Goal: Task Accomplishment & Management: Use online tool/utility

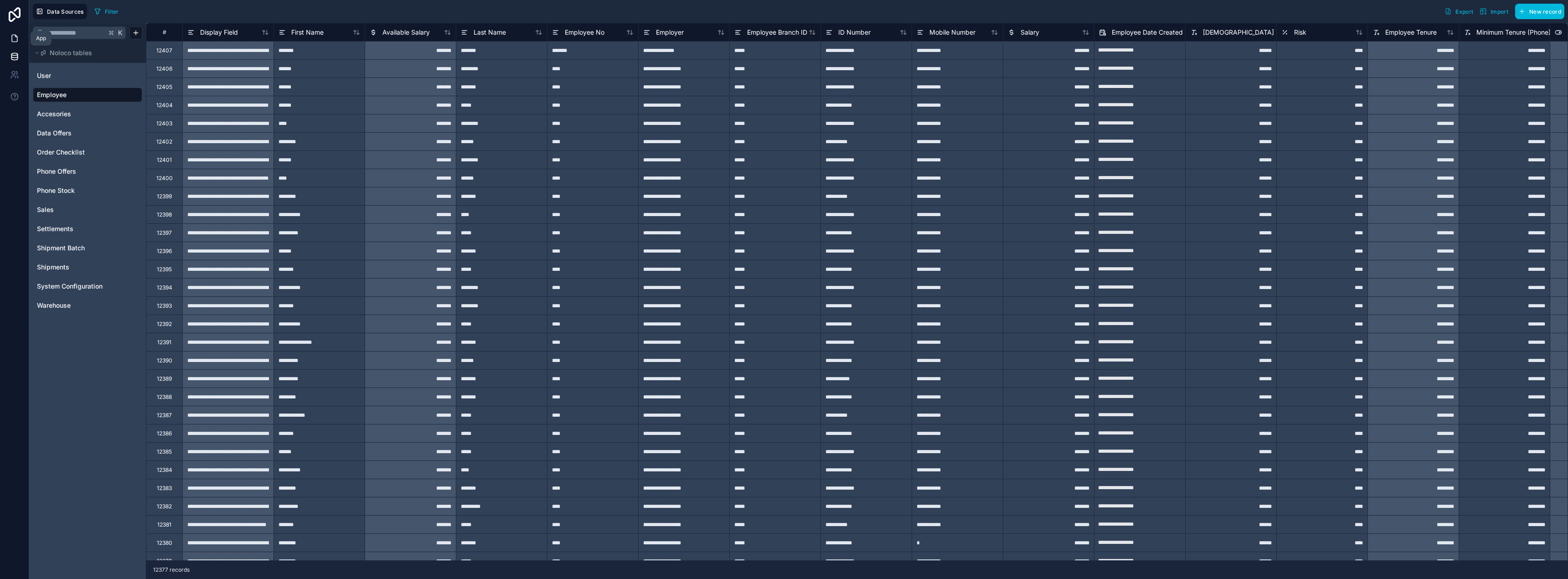
click at [16, 38] on icon at bounding box center [15, 38] width 9 height 9
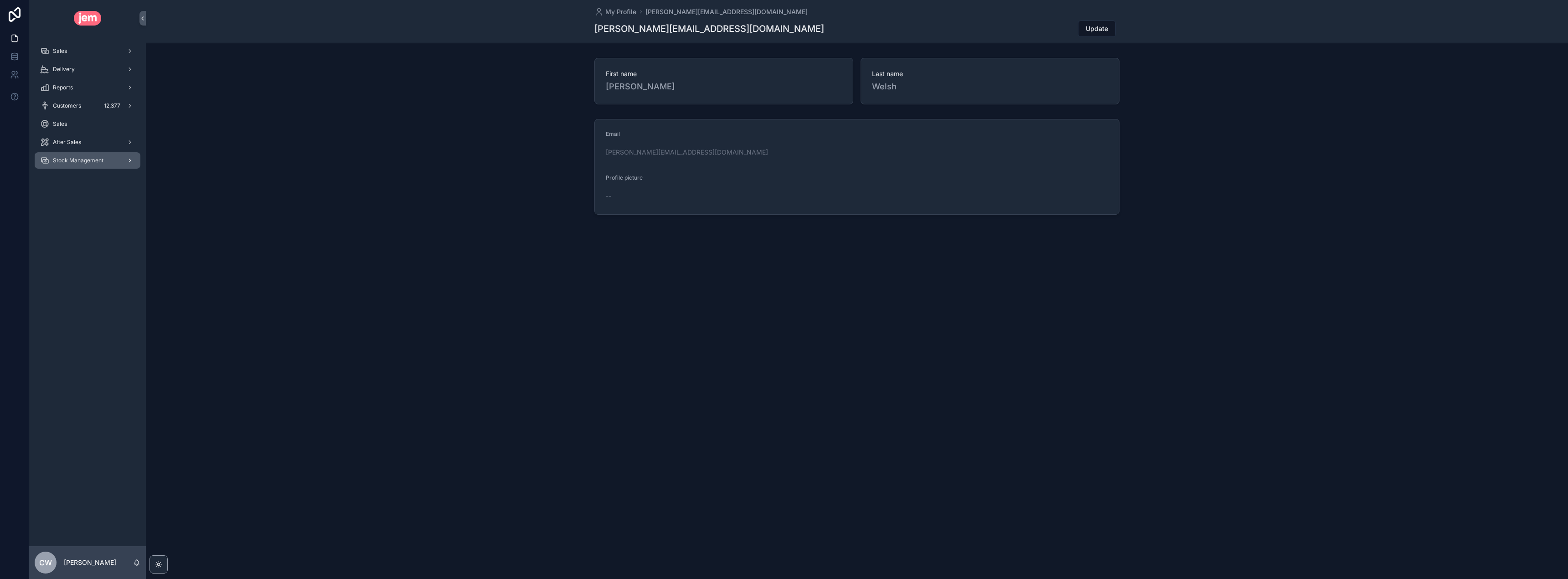
click at [80, 155] on div "Stock Management" at bounding box center [87, 161] width 95 height 15
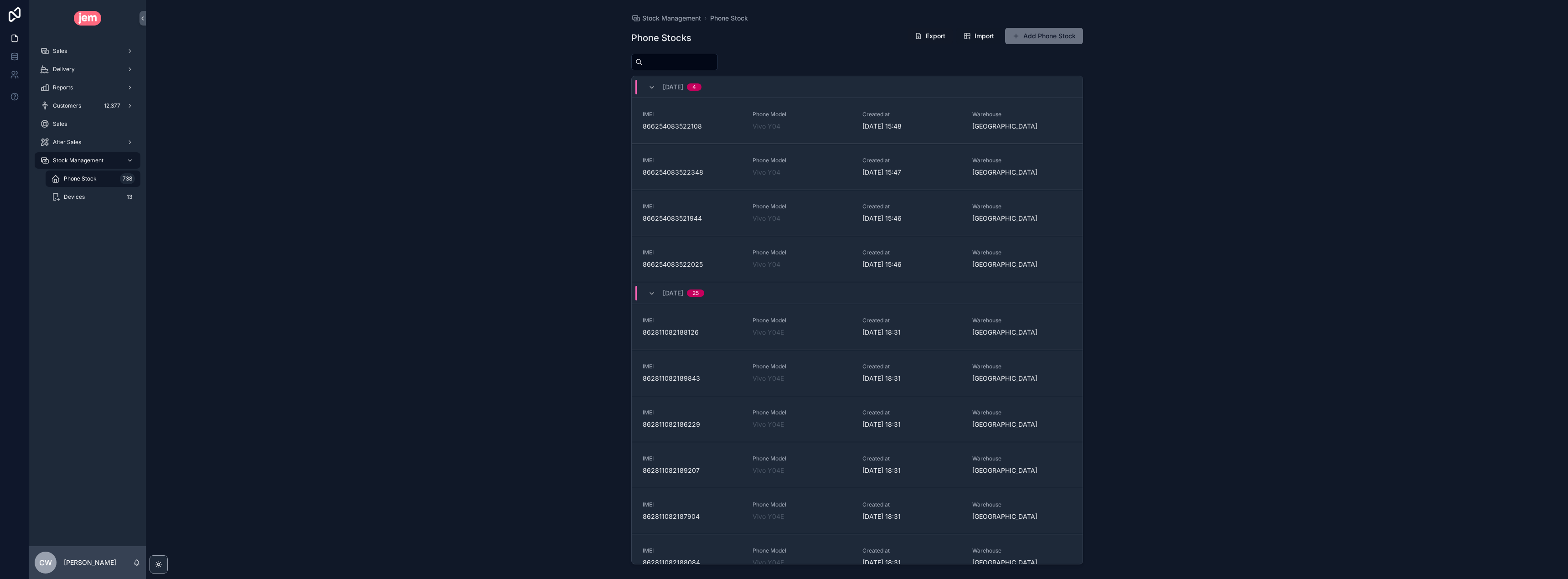
click at [976, 36] on span "Import" at bounding box center [984, 36] width 19 height 9
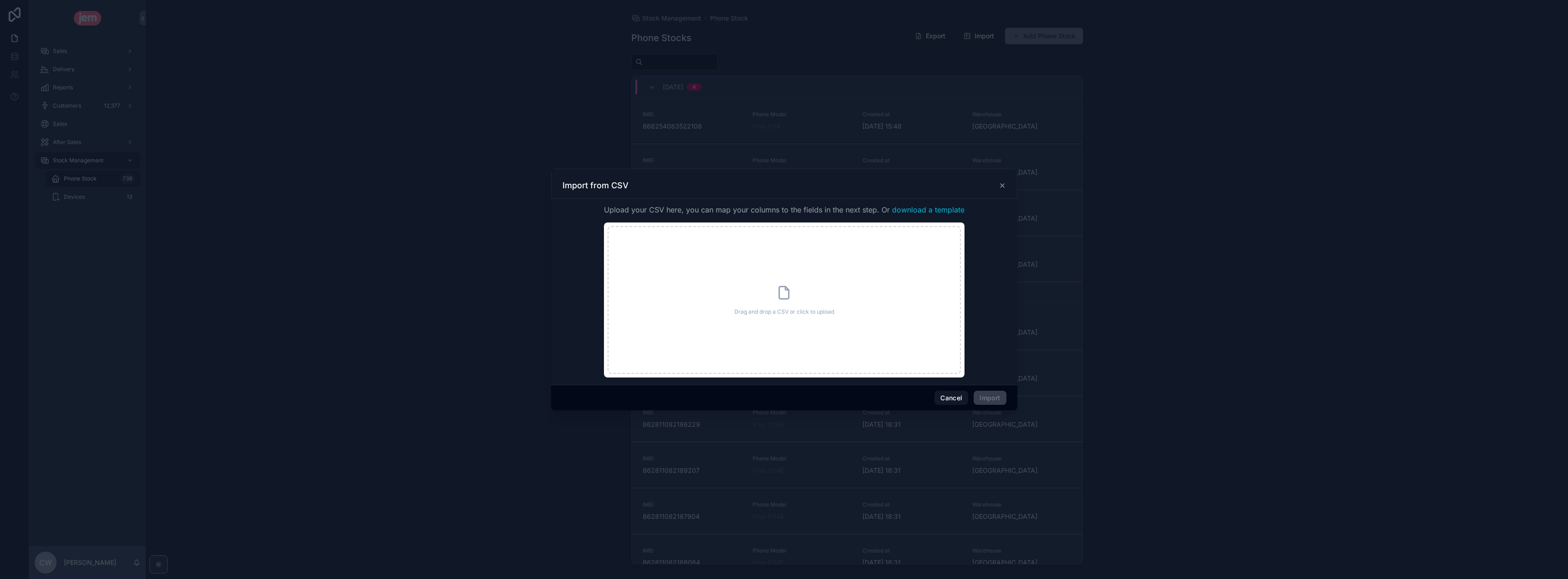
click at [913, 208] on span "download a template" at bounding box center [928, 210] width 72 height 11
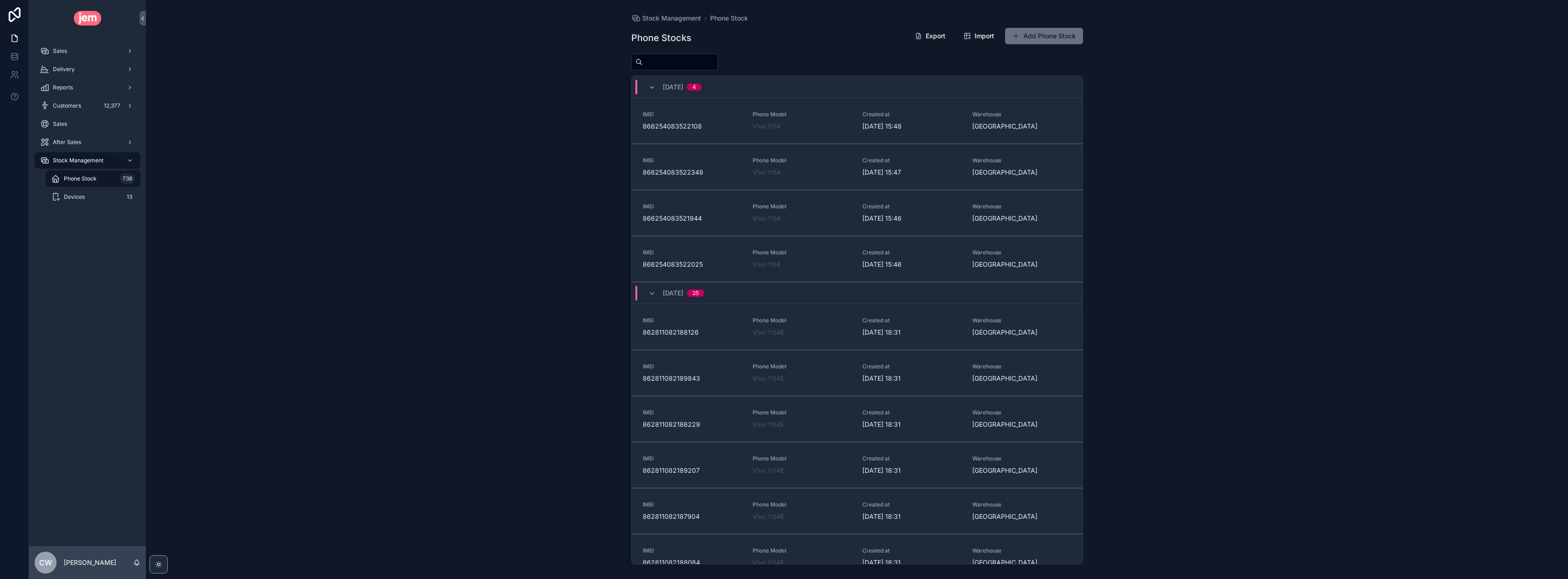
click at [975, 37] on span "Import" at bounding box center [984, 36] width 19 height 9
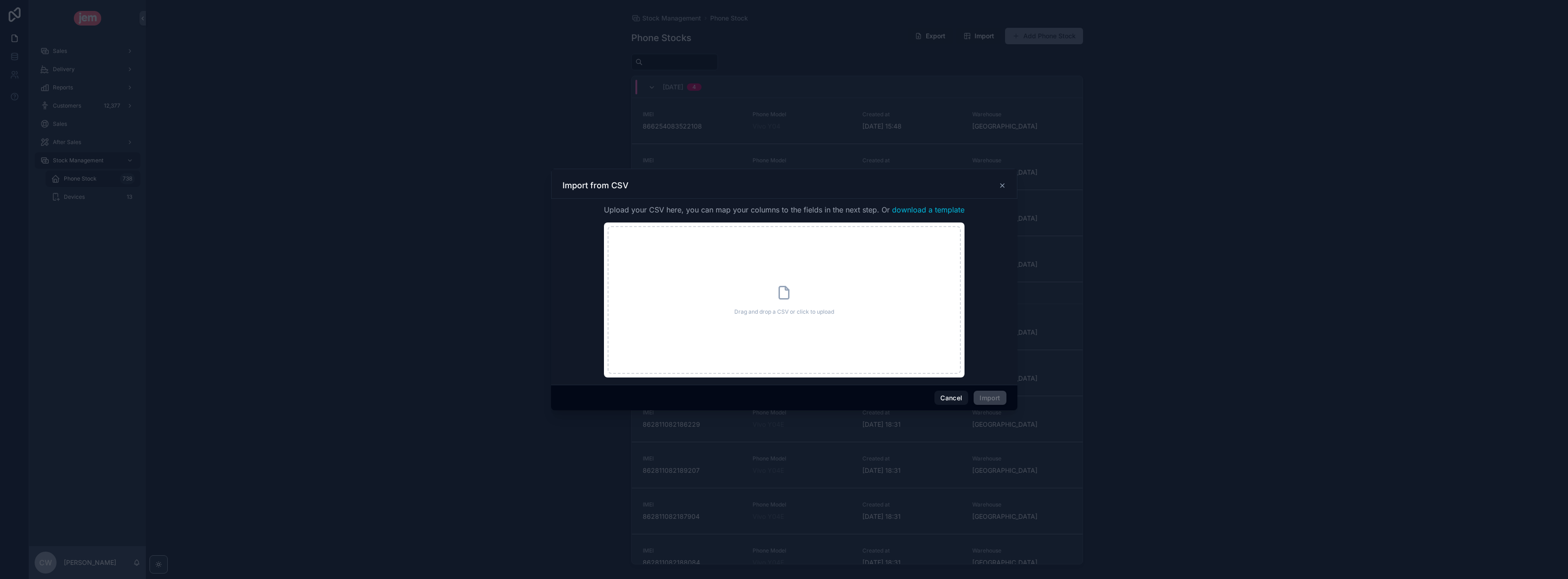
click at [940, 212] on span "download a template" at bounding box center [928, 210] width 72 height 11
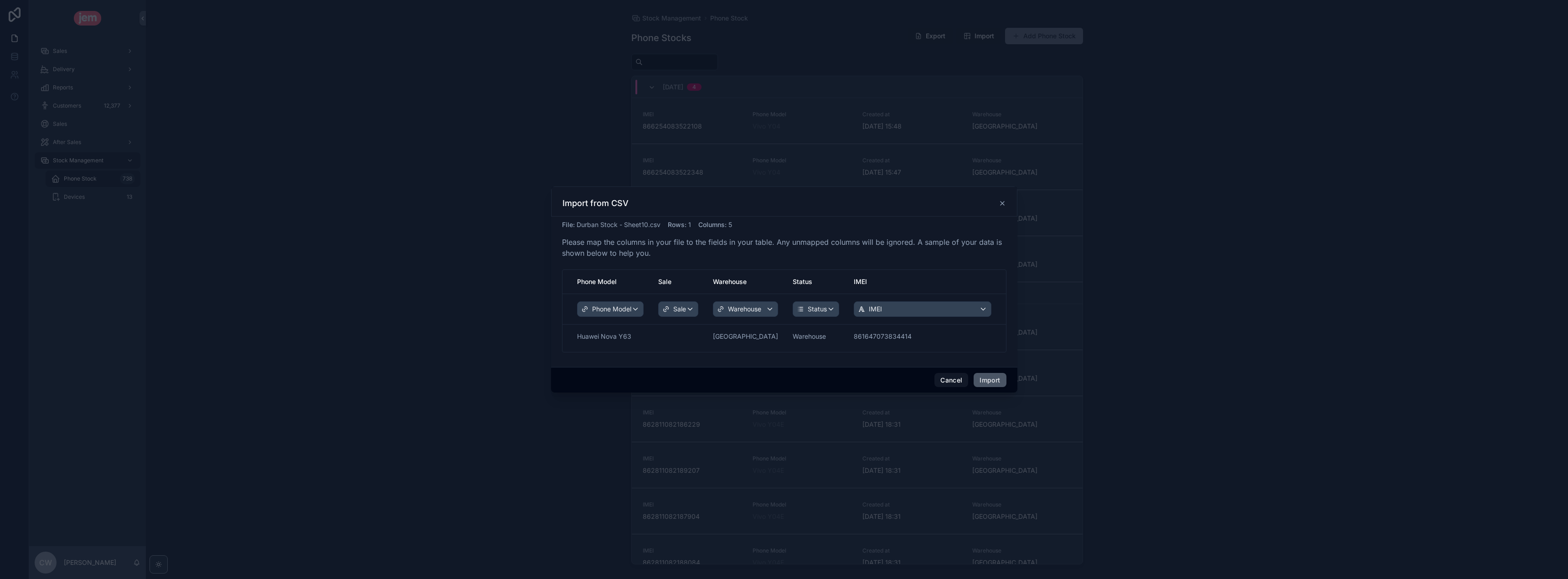
click at [985, 380] on button "Import" at bounding box center [989, 380] width 32 height 15
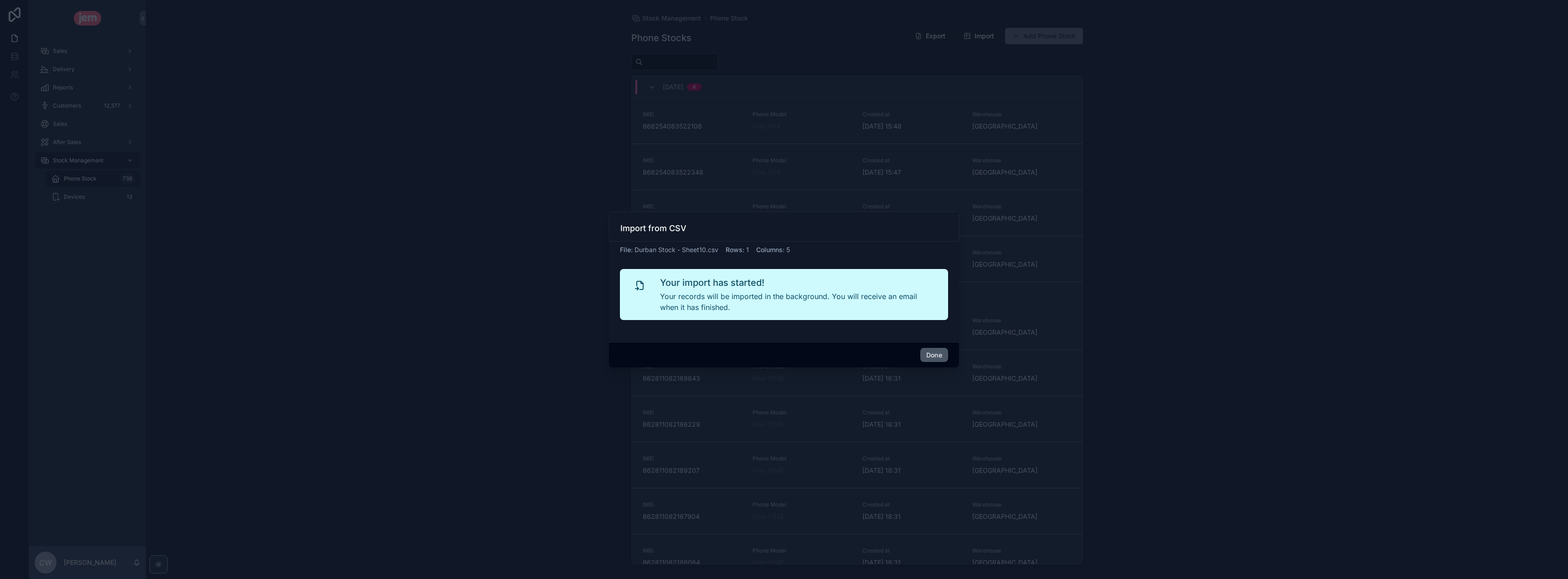
click at [933, 352] on button "Done" at bounding box center [934, 355] width 28 height 15
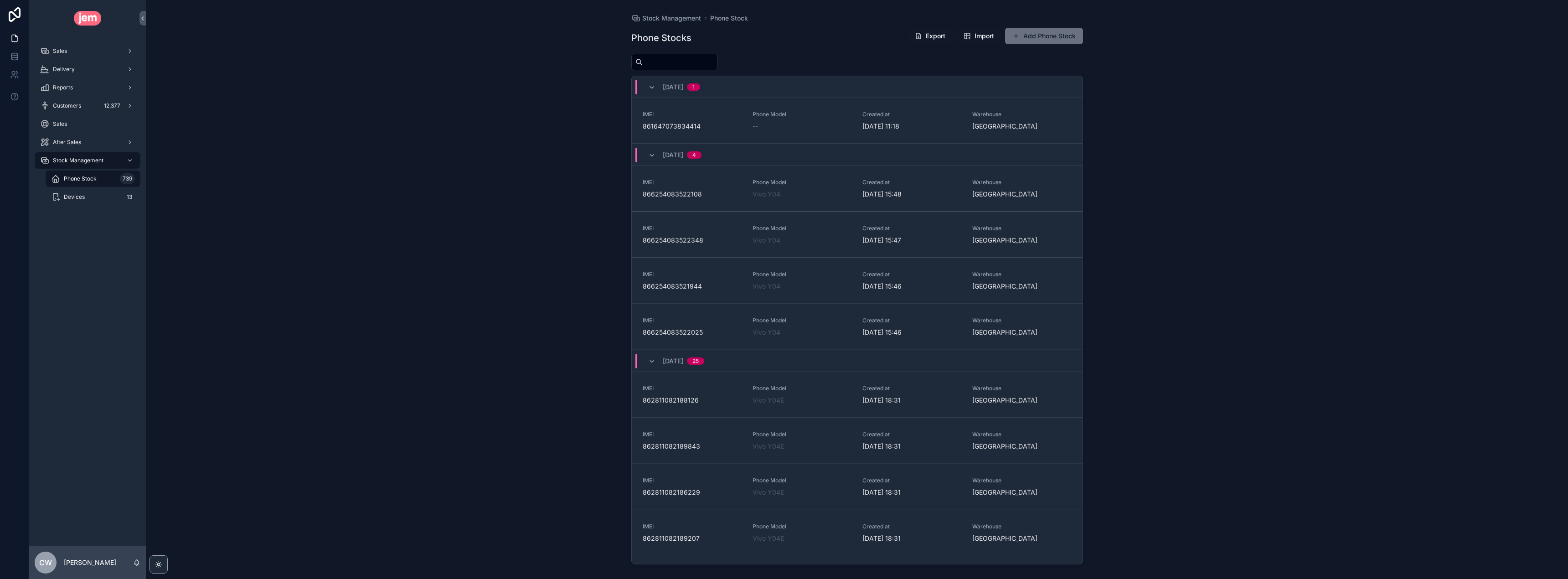
click at [697, 129] on span "861647073834414" at bounding box center [692, 127] width 99 height 9
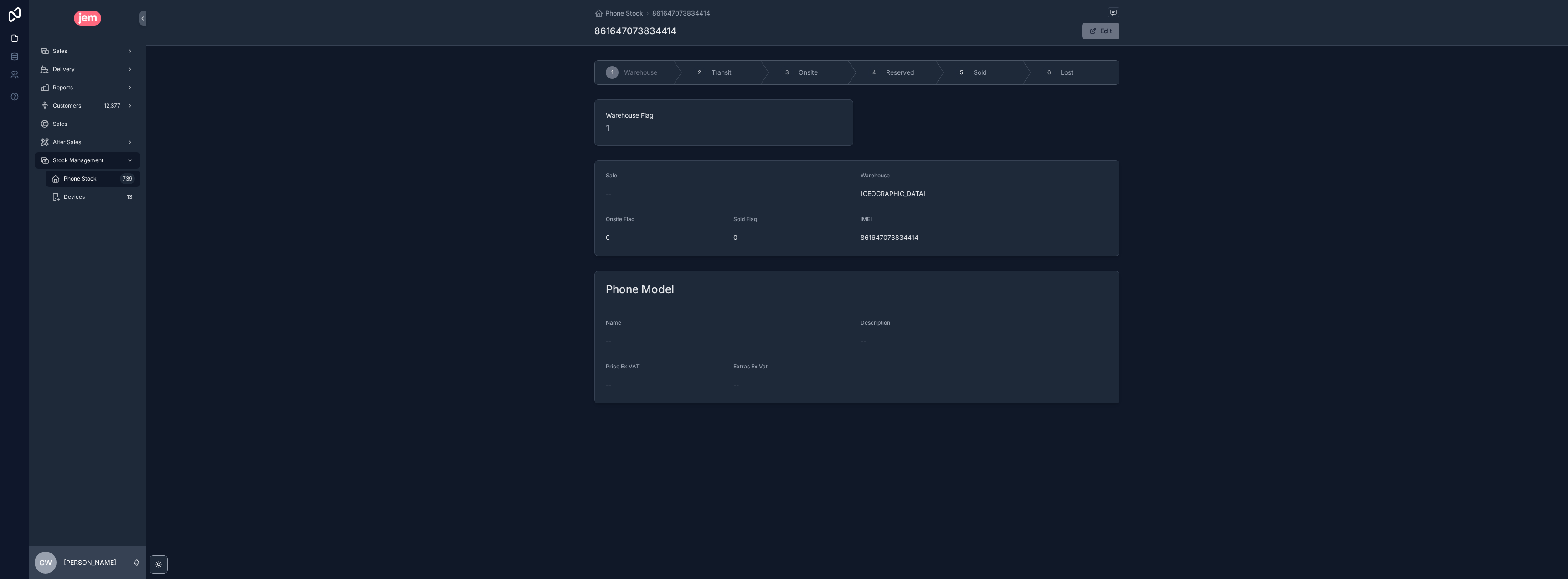
click at [623, 348] on div "--" at bounding box center [729, 341] width 248 height 15
click at [1109, 31] on button "Edit" at bounding box center [1100, 31] width 37 height 17
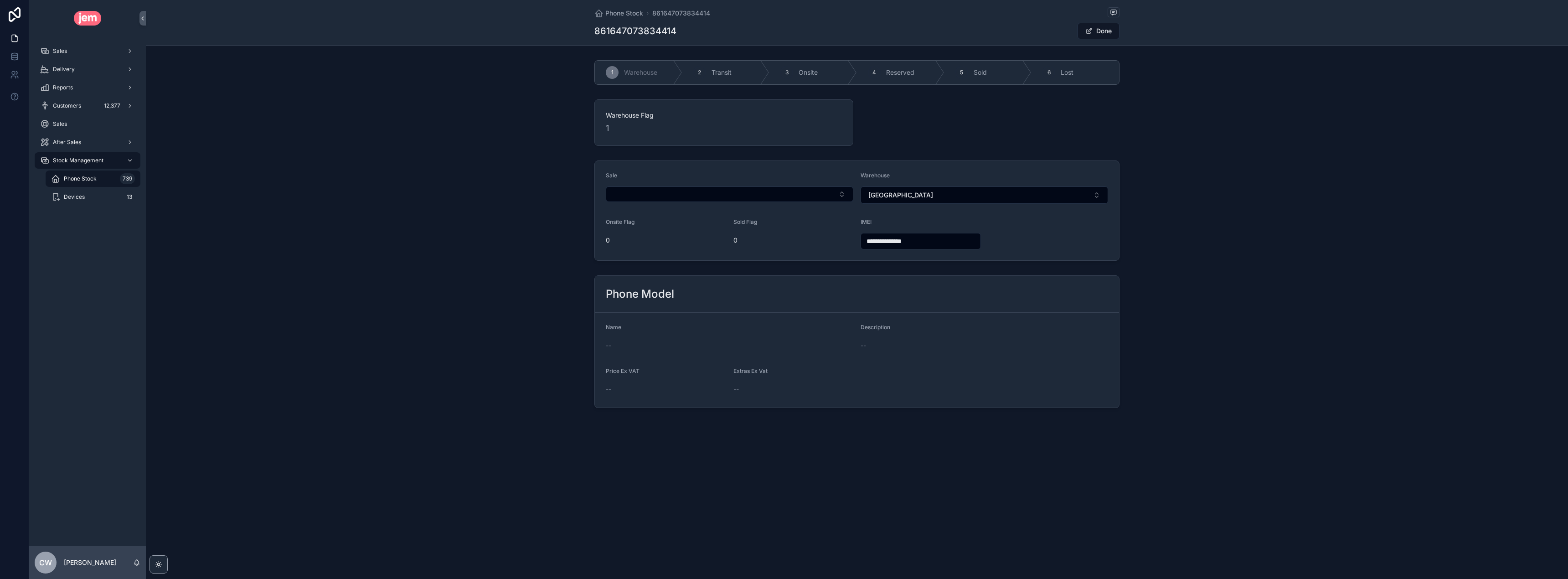
click at [636, 371] on span "Price Ex VAT" at bounding box center [622, 370] width 33 height 6
click at [625, 347] on div "--" at bounding box center [729, 346] width 248 height 9
click at [1201, 296] on div "Phone Model Name -- Description -- Price Ex VAT -- Extras Ex Vat --" at bounding box center [857, 341] width 1422 height 140
click at [663, 192] on button "Select Button" at bounding box center [729, 194] width 248 height 16
click at [675, 174] on div "Sale" at bounding box center [729, 178] width 248 height 11
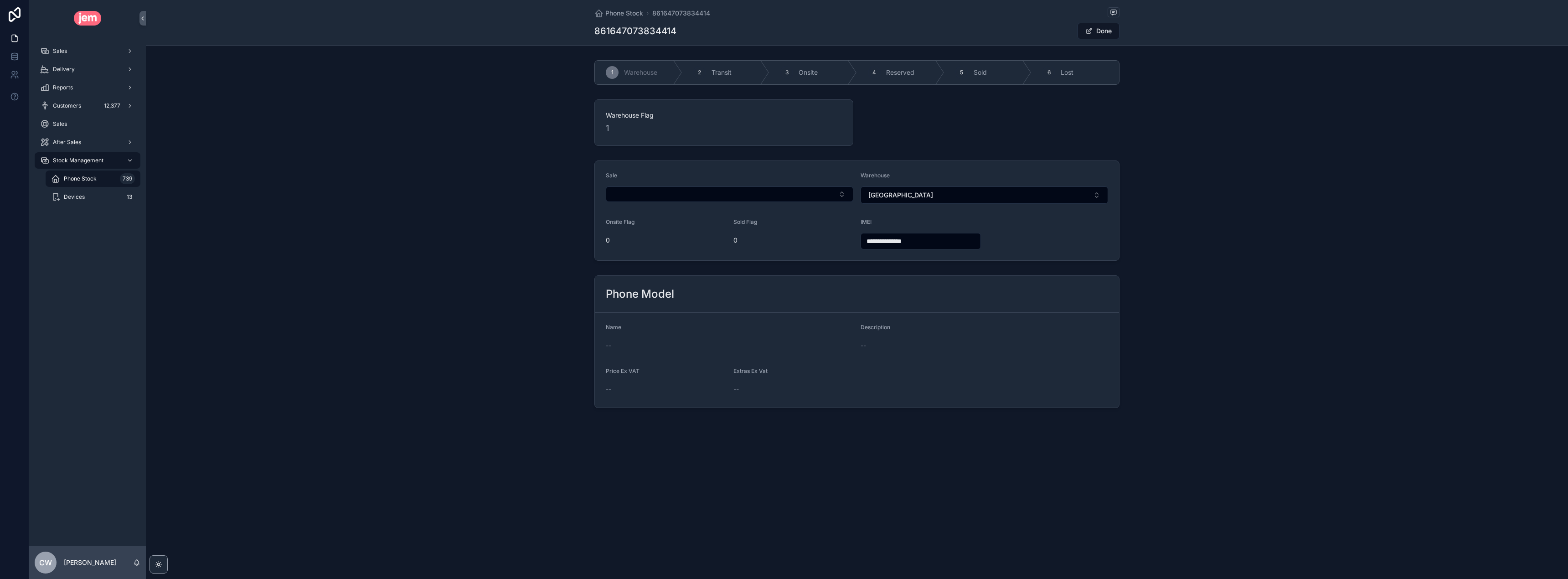
click at [766, 264] on div "**********" at bounding box center [857, 211] width 1422 height 107
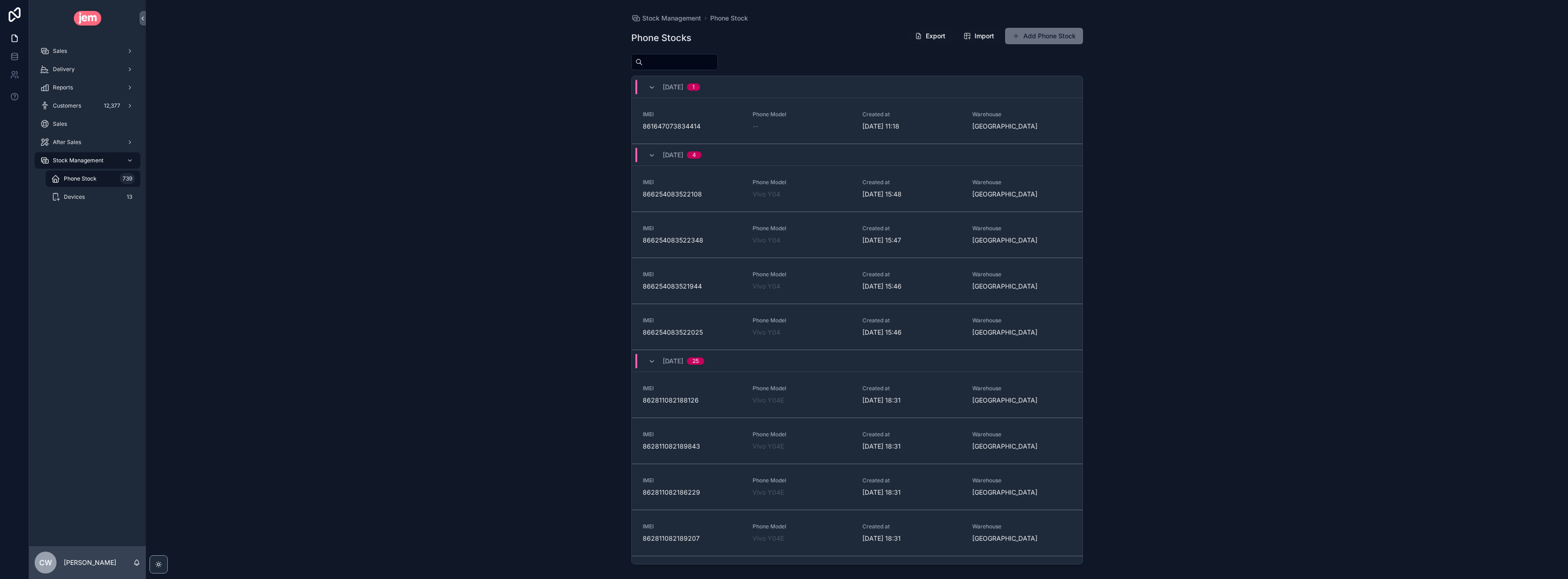
click at [1025, 117] on span "Warehouse" at bounding box center [1021, 115] width 99 height 7
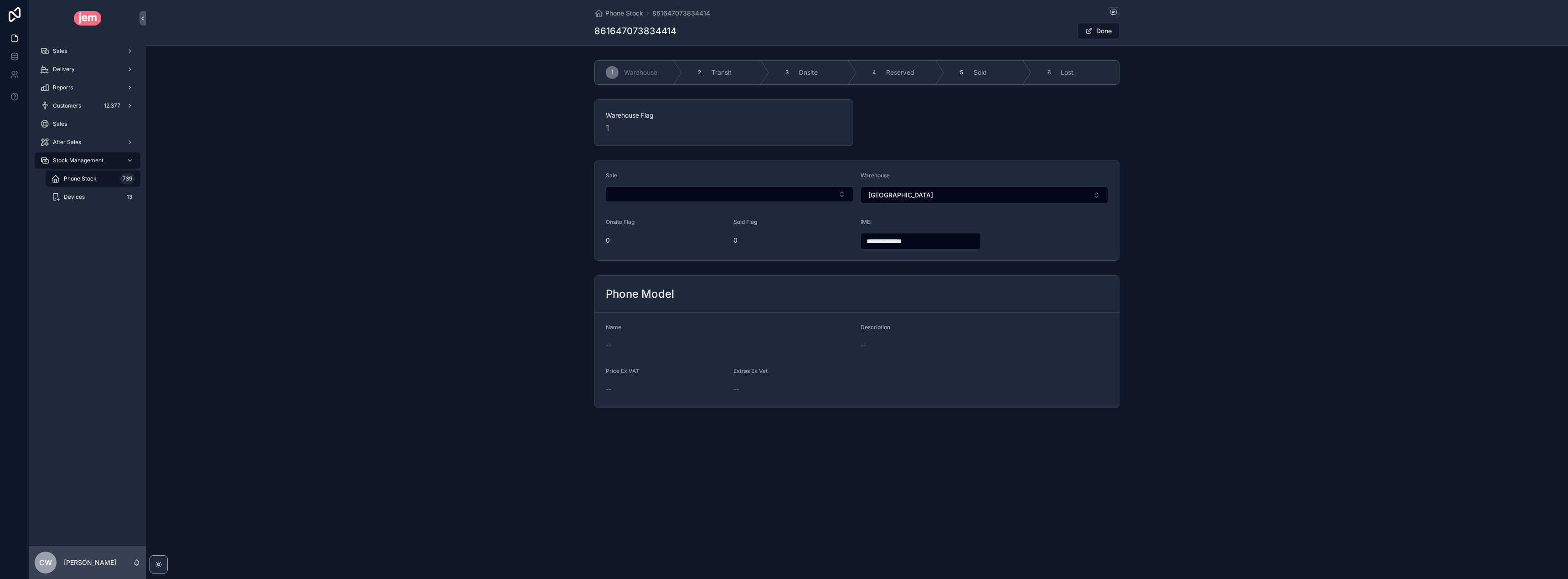
click at [612, 345] on div "--" at bounding box center [729, 346] width 248 height 9
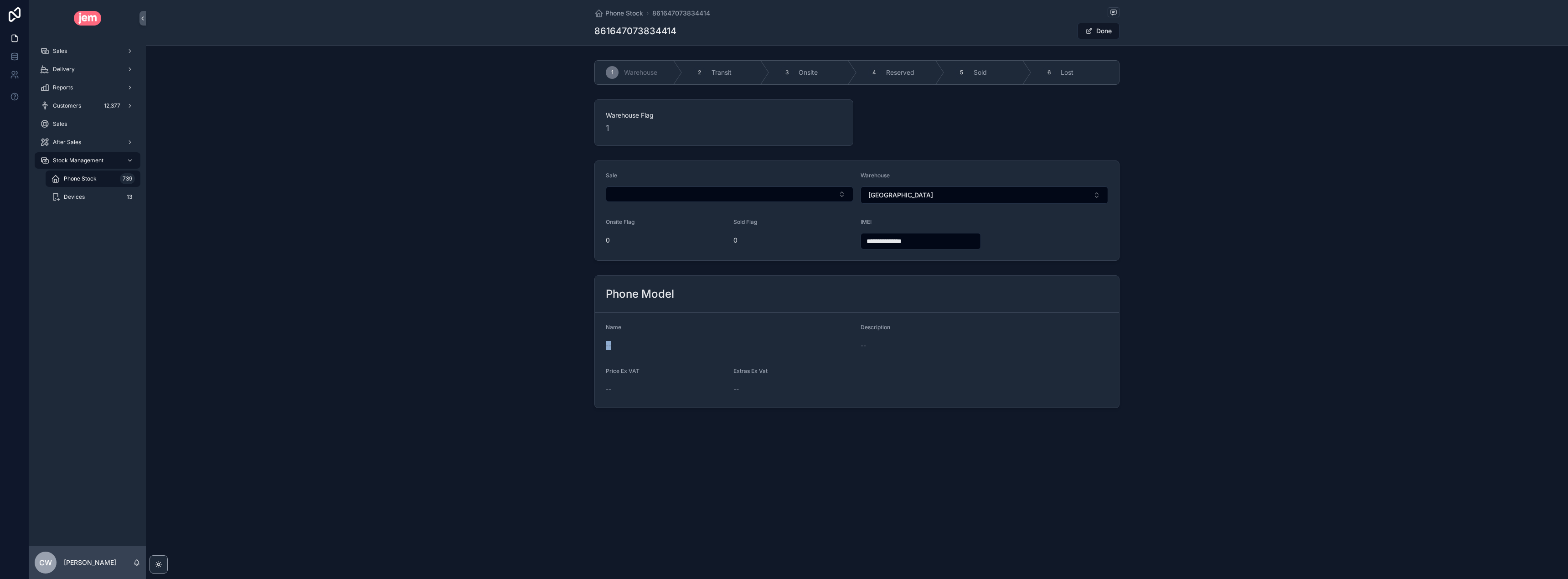
click at [612, 345] on div "--" at bounding box center [729, 346] width 248 height 9
click at [630, 337] on div "Name --" at bounding box center [729, 339] width 248 height 30
click at [621, 12] on span "Phone Stock" at bounding box center [624, 13] width 38 height 9
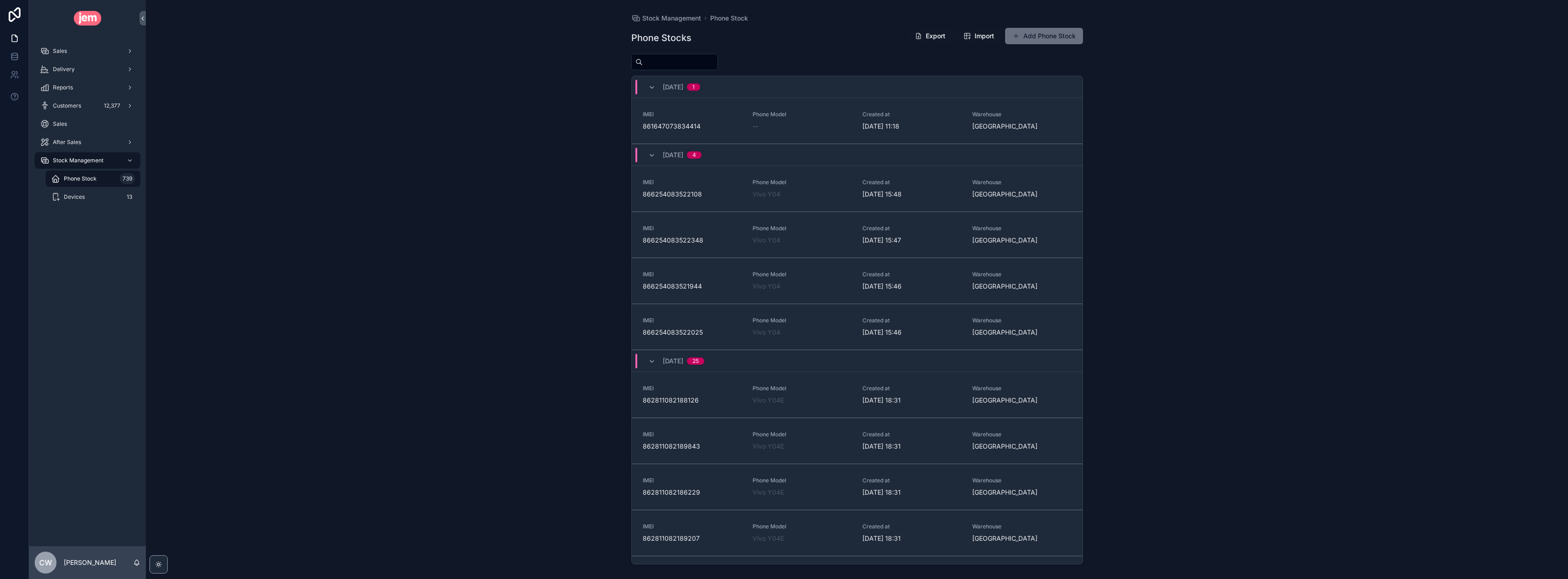
click at [671, 126] on span "861647073834414" at bounding box center [692, 127] width 99 height 9
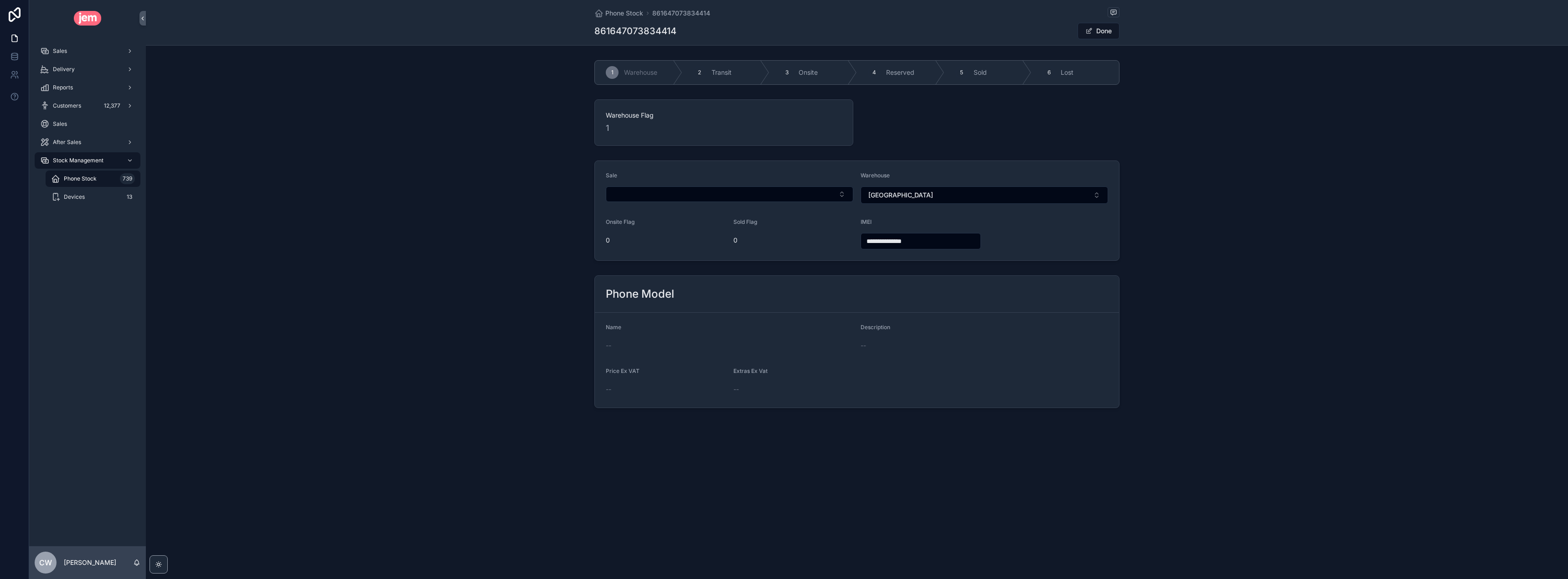
click at [926, 240] on input "**********" at bounding box center [920, 241] width 119 height 13
click at [15, 55] on icon at bounding box center [14, 55] width 6 height 2
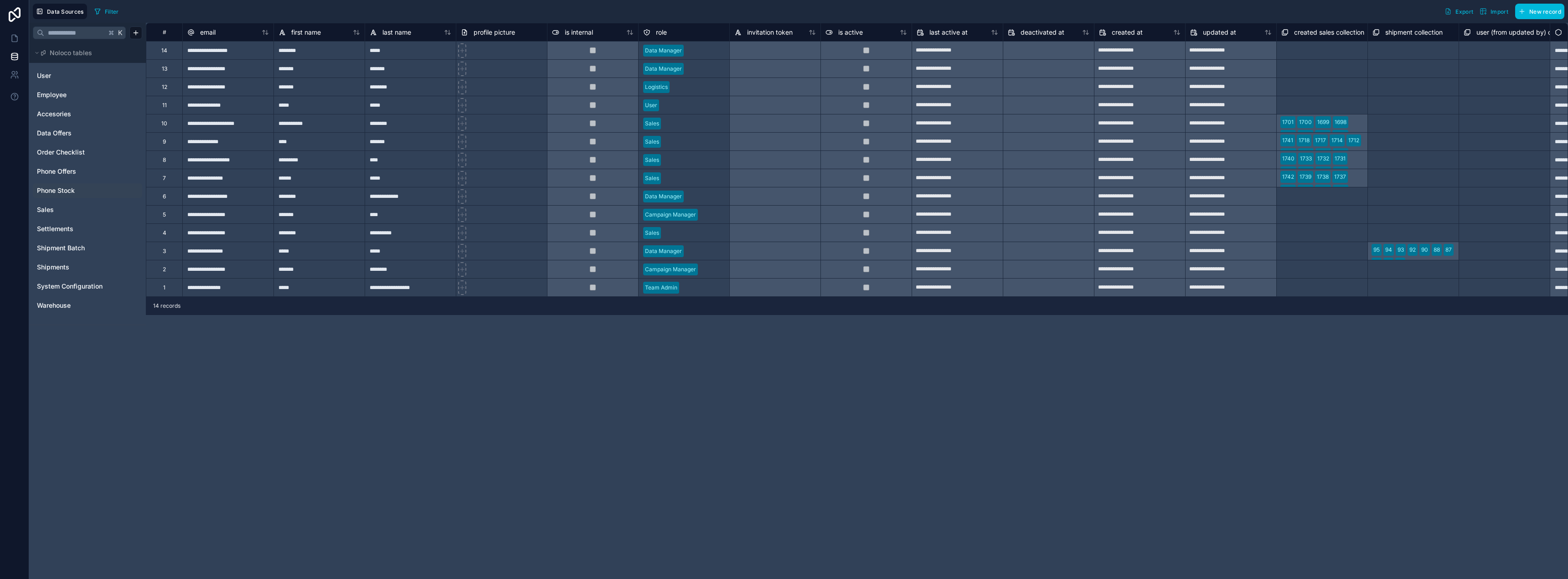
click at [62, 190] on span "Phone Stock" at bounding box center [55, 191] width 38 height 9
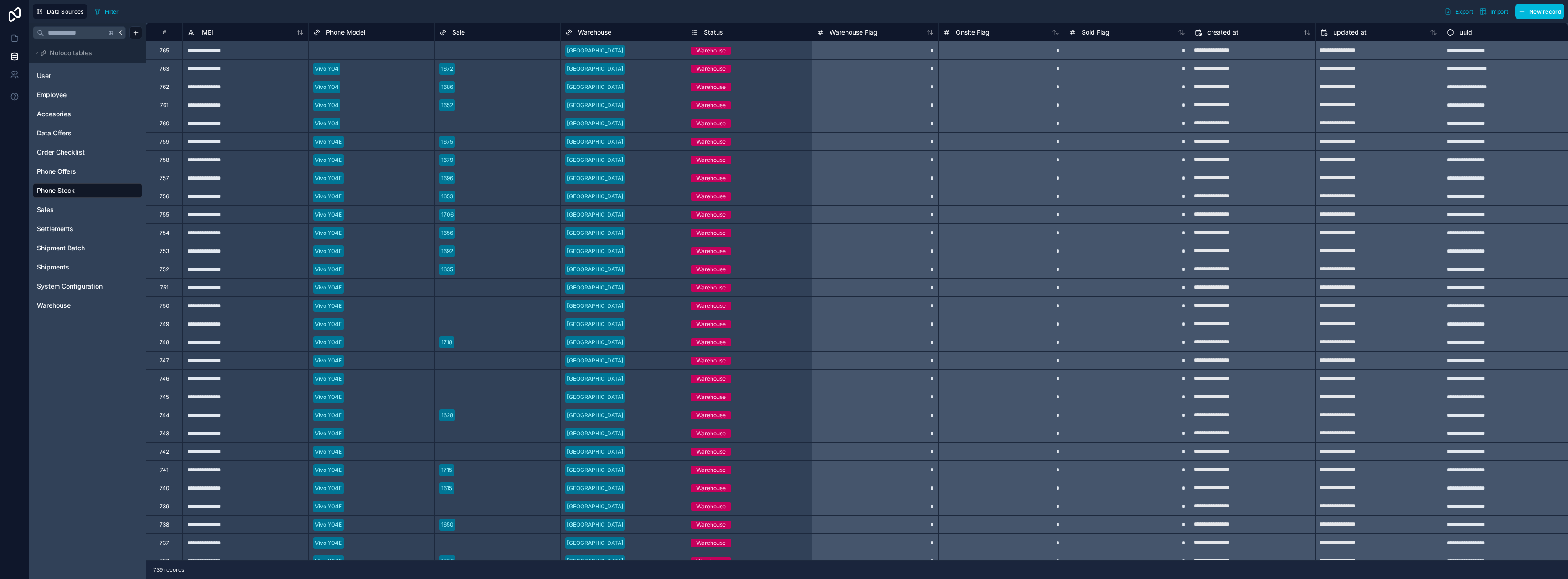
click at [108, 10] on span "Filter" at bounding box center [111, 11] width 14 height 6
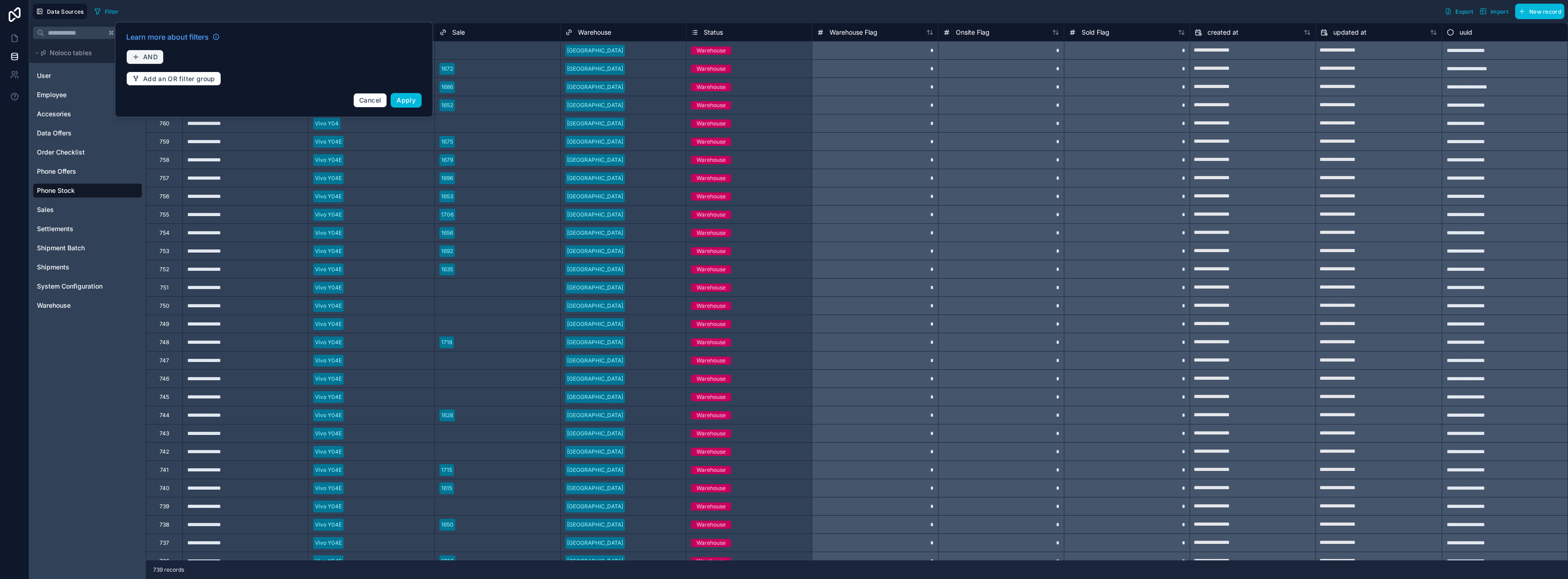
click at [147, 52] on button "AND" at bounding box center [145, 57] width 37 height 15
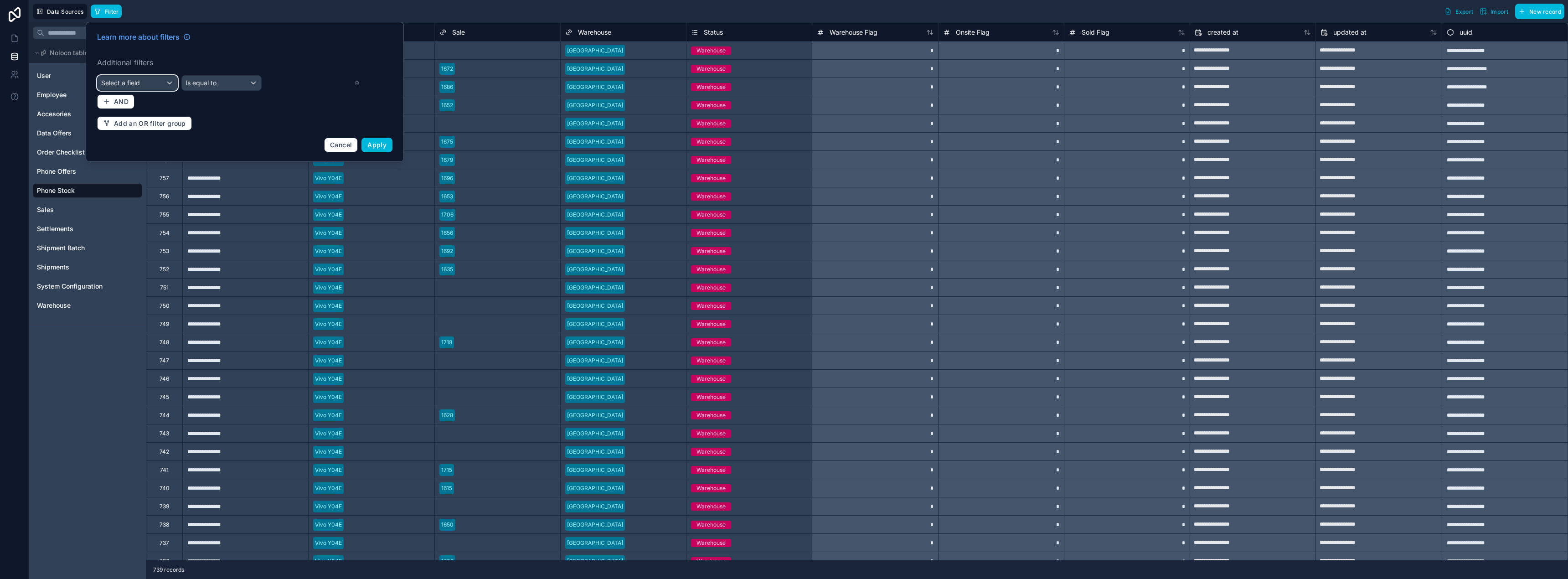
click at [156, 80] on div "Select a field" at bounding box center [137, 83] width 80 height 15
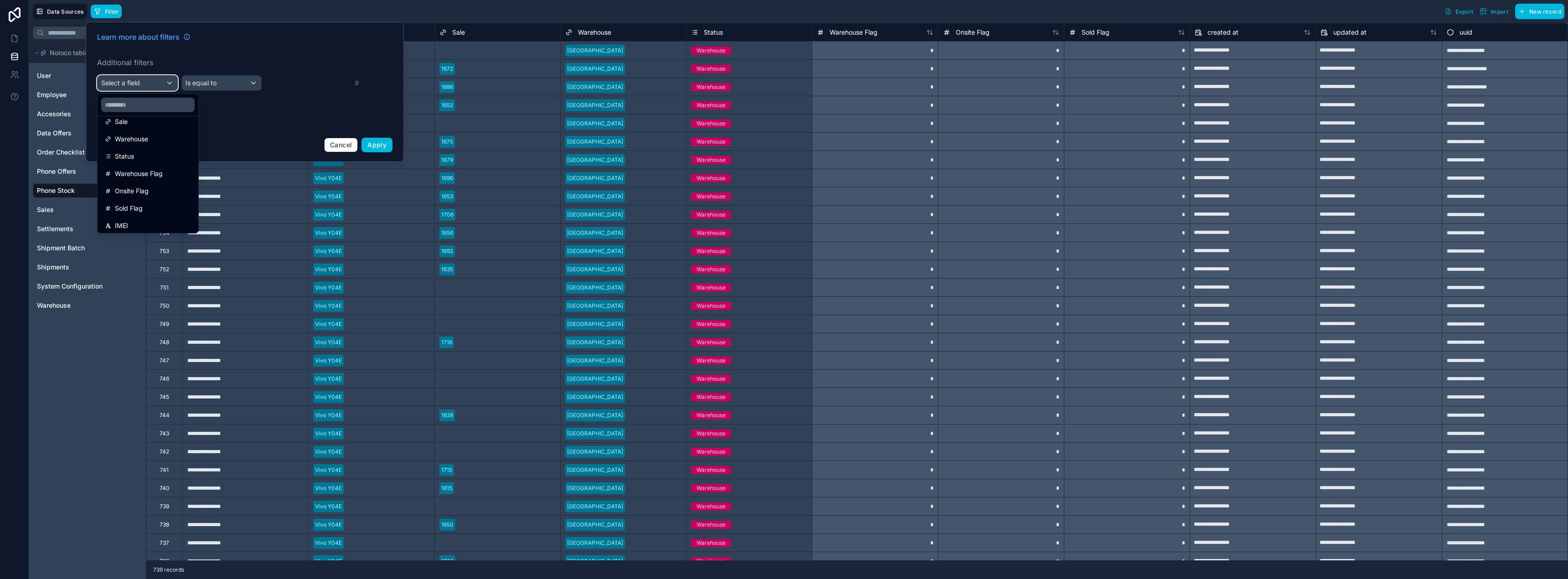
scroll to position [99, 0]
click at [139, 225] on div "IMEI" at bounding box center [147, 223] width 86 height 11
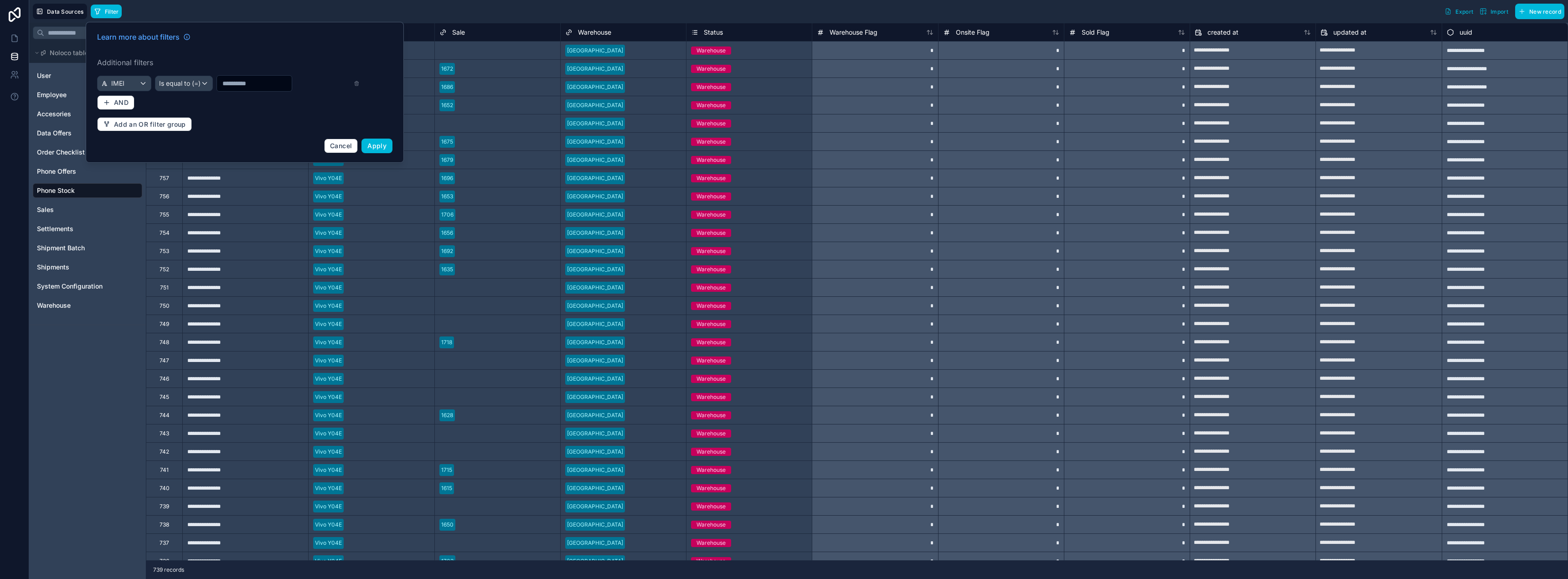
click at [236, 83] on input "text" at bounding box center [254, 83] width 75 height 13
paste input "**********"
type input "**********"
click at [383, 147] on span "Apply" at bounding box center [376, 145] width 19 height 7
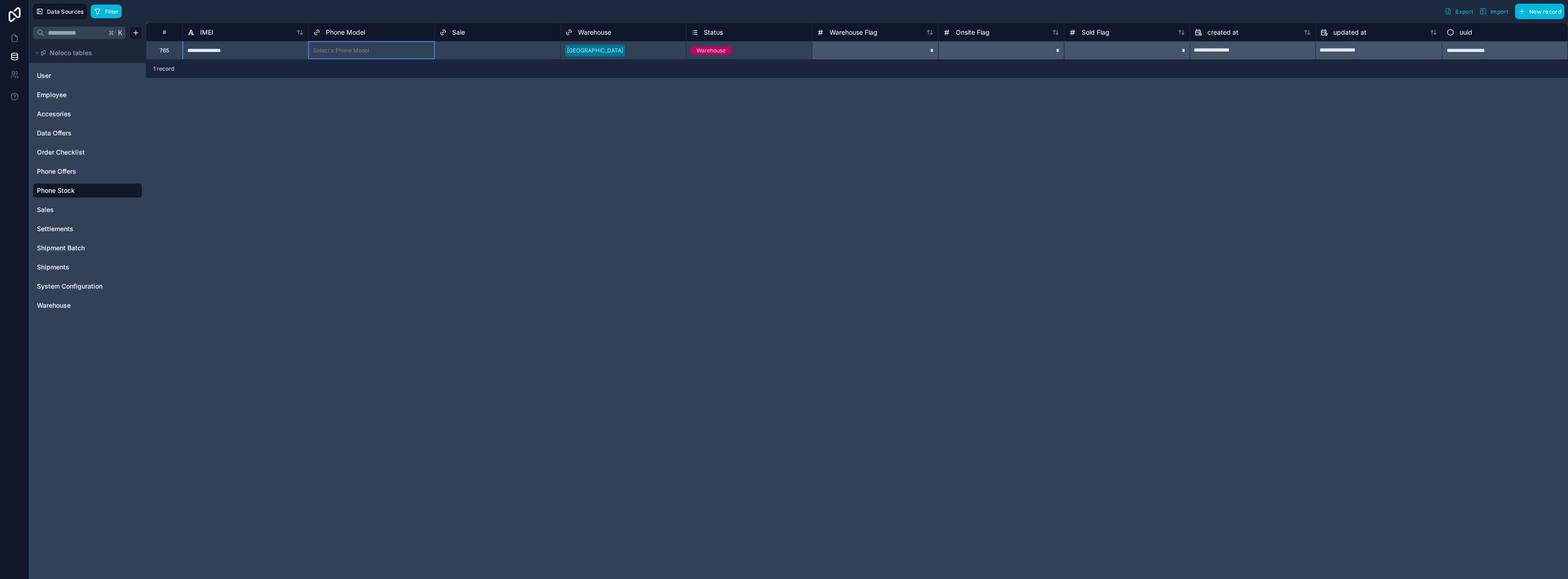
click at [374, 55] on div "Select a Phone Model" at bounding box center [372, 51] width 126 height 13
click at [370, 47] on div "Select a Phone Model" at bounding box center [372, 51] width 126 height 13
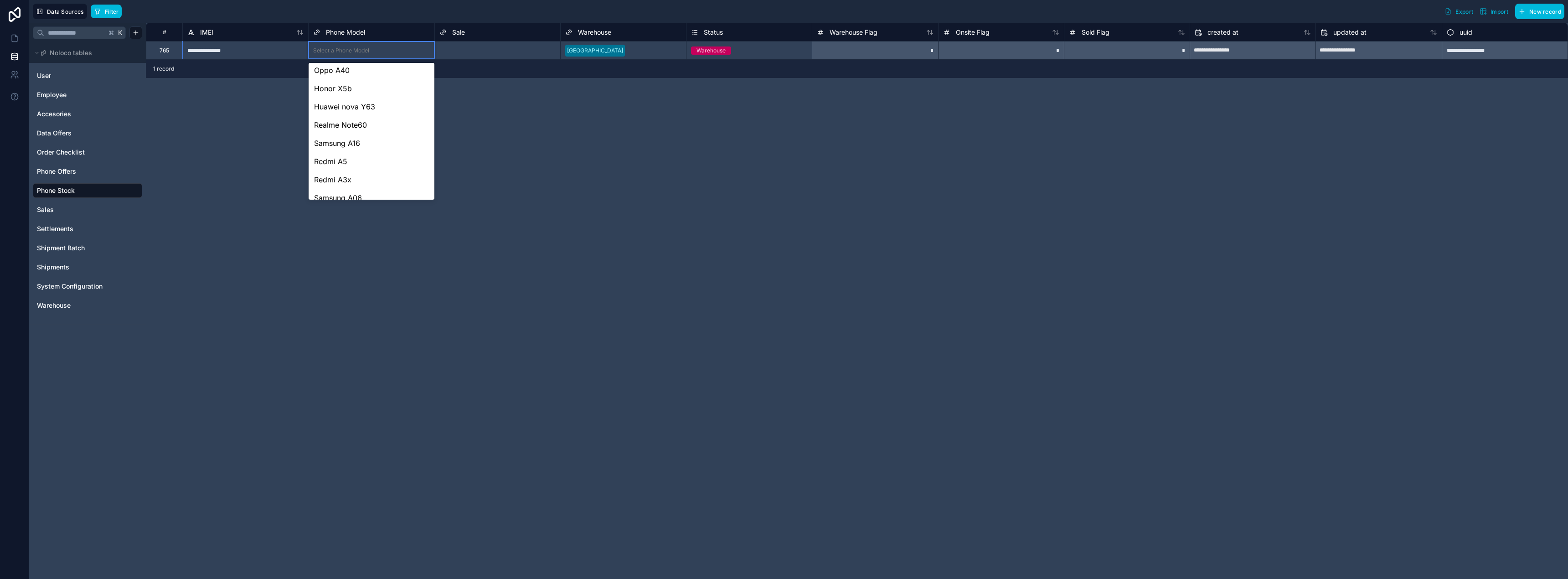
scroll to position [97, 0]
click at [359, 110] on div "Huawei nova Y63" at bounding box center [372, 105] width 126 height 18
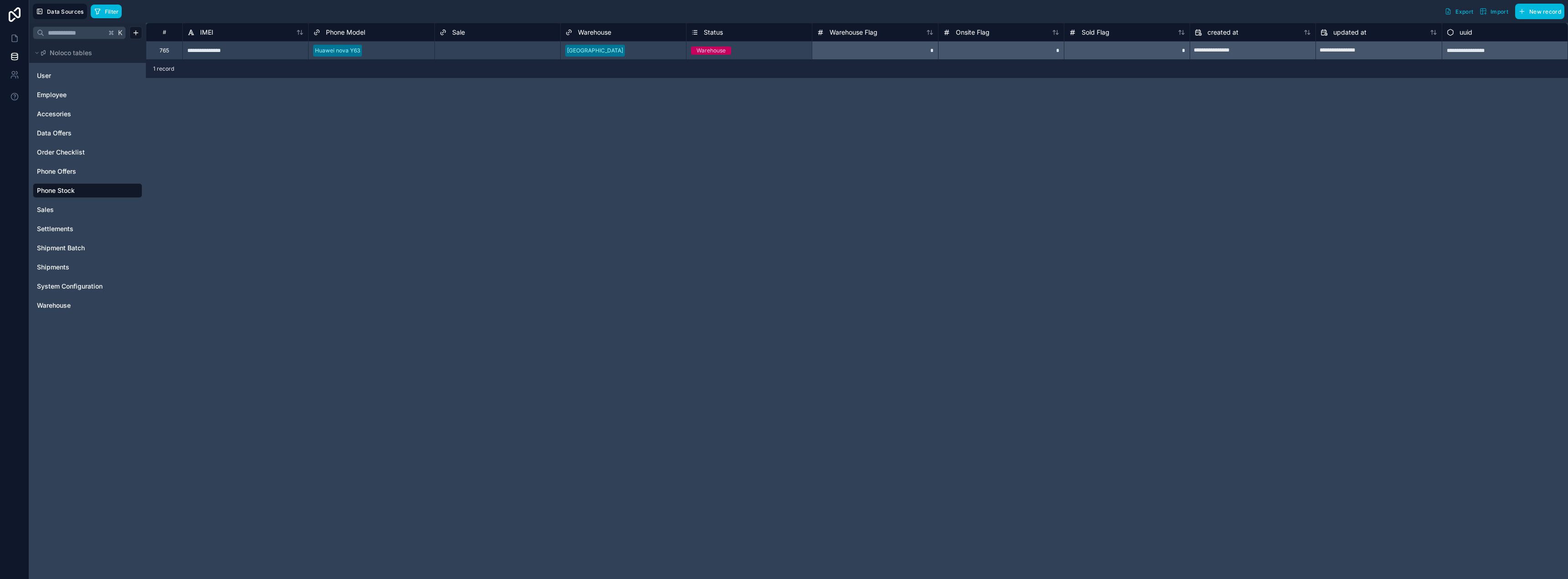
click at [398, 105] on div "**********" at bounding box center [857, 301] width 1422 height 556
click at [448, 225] on div "**********" at bounding box center [857, 301] width 1422 height 556
click at [14, 43] on icon at bounding box center [15, 38] width 9 height 9
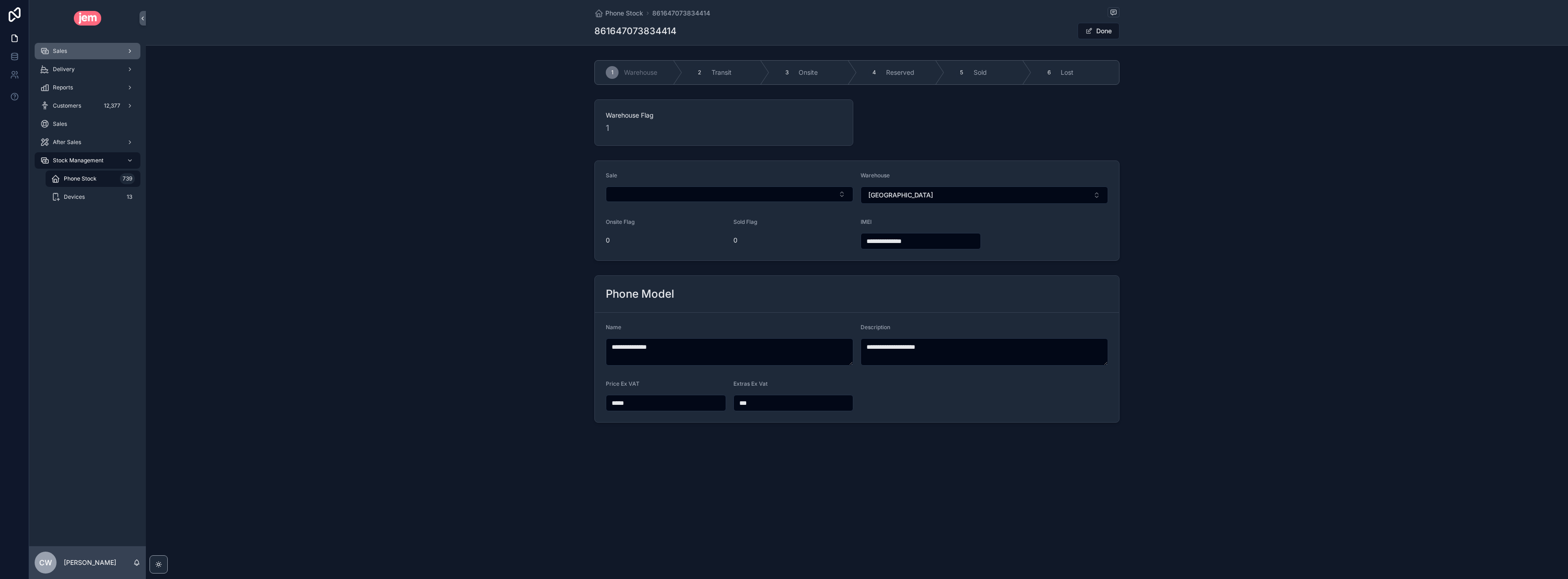
click at [92, 50] on div "Sales" at bounding box center [87, 51] width 95 height 15
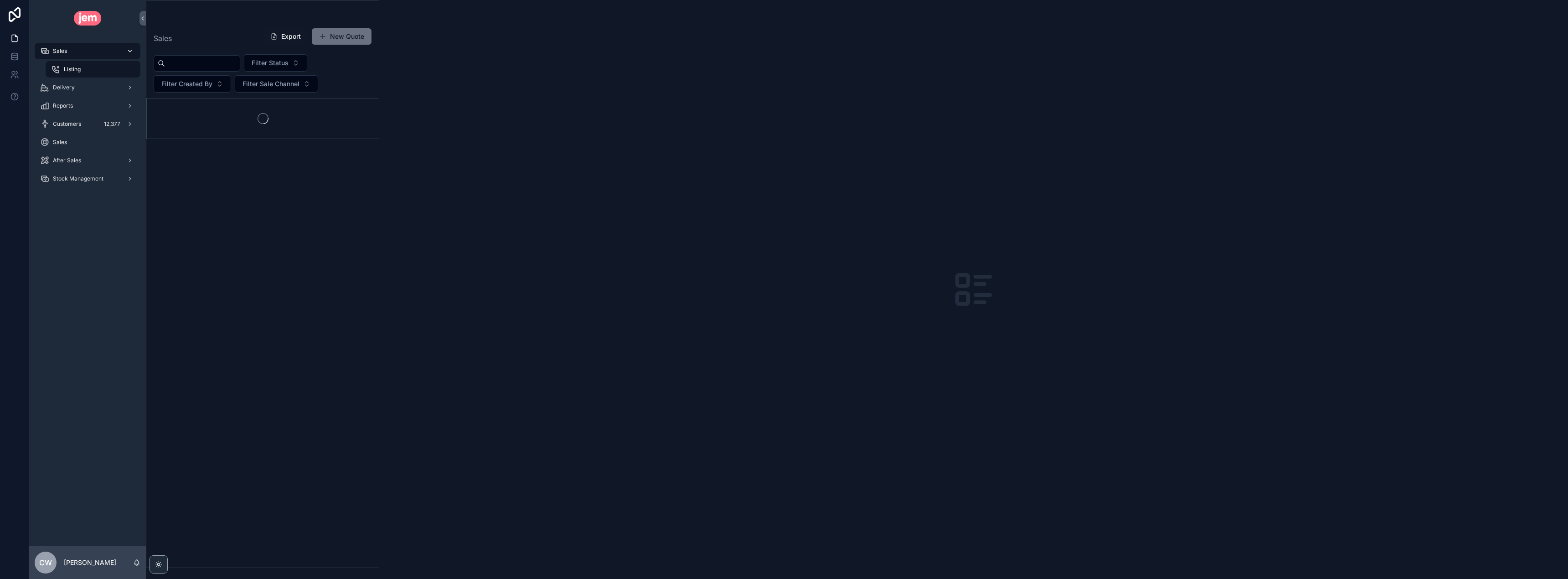
click at [88, 52] on div "Sales" at bounding box center [87, 51] width 95 height 15
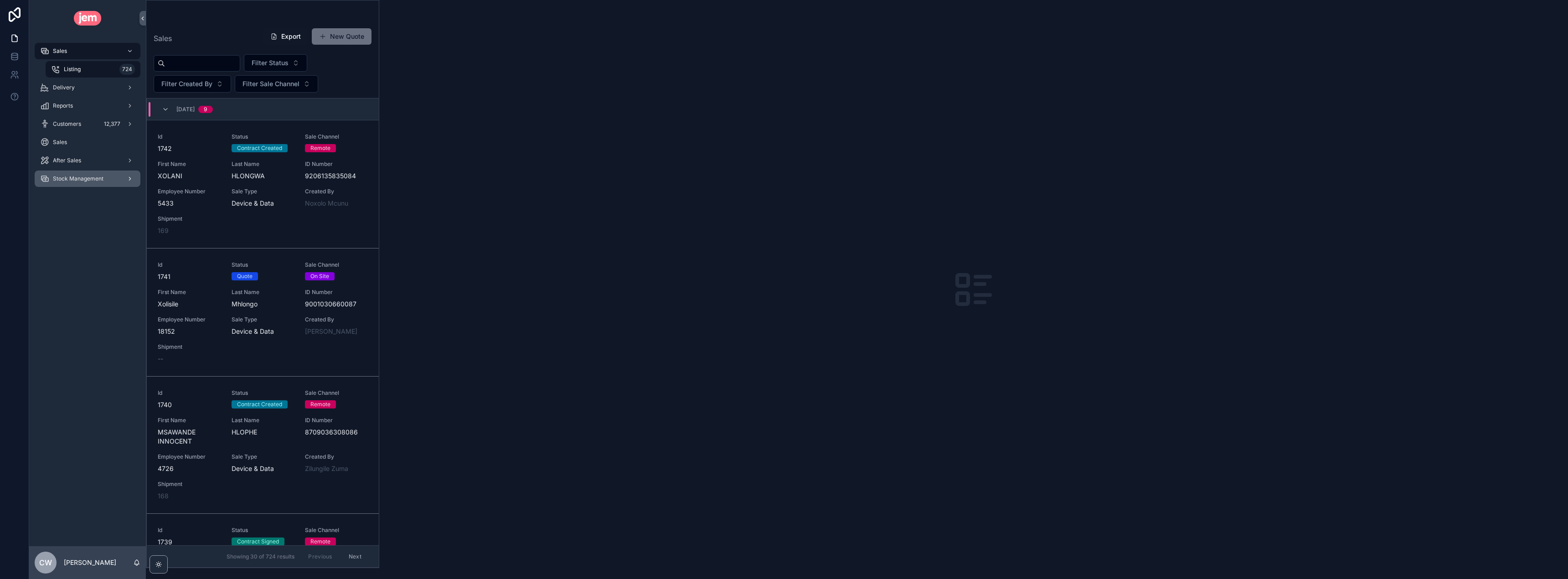
click at [79, 177] on span "Stock Management" at bounding box center [78, 179] width 51 height 7
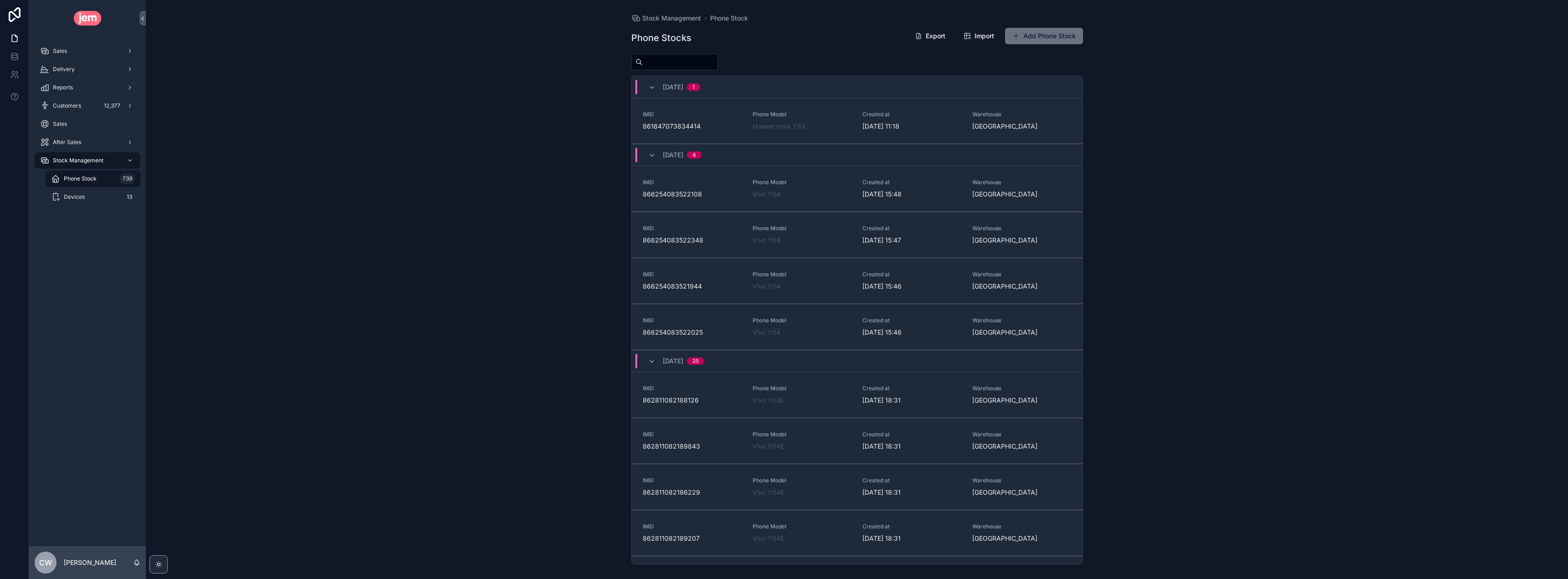
click at [831, 117] on span "Phone Model" at bounding box center [802, 115] width 99 height 7
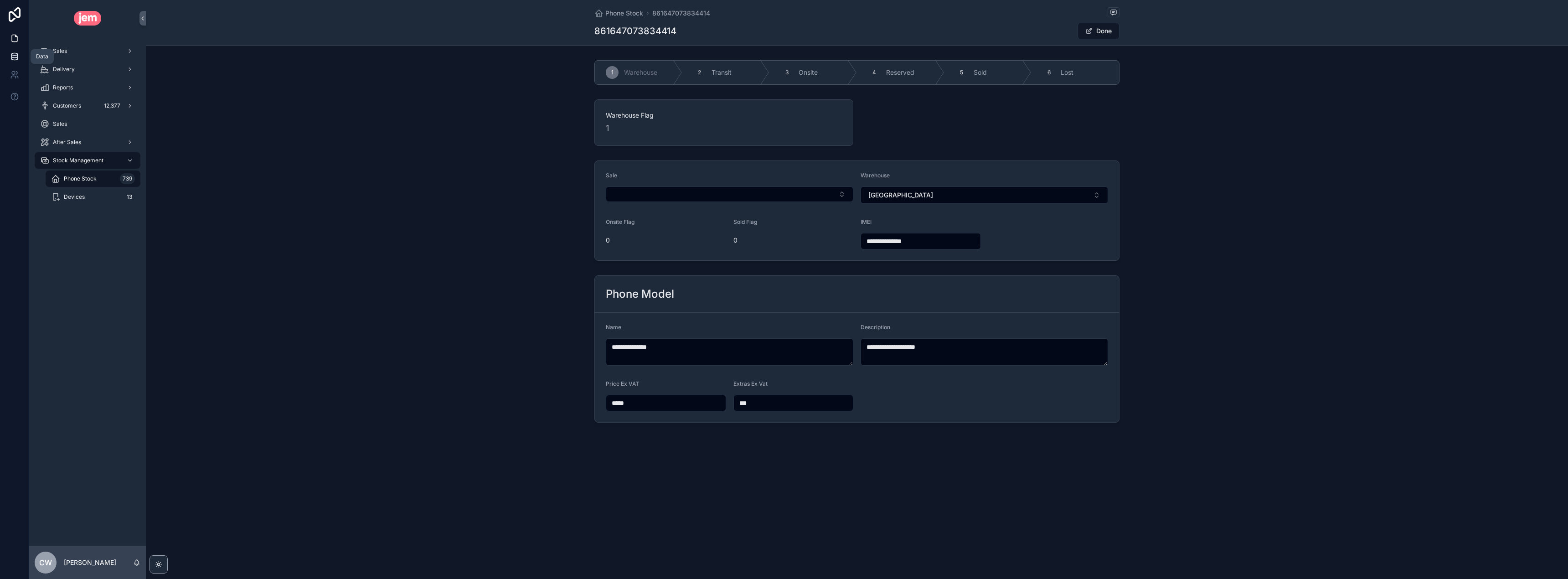
click at [15, 56] on icon at bounding box center [15, 56] width 9 height 9
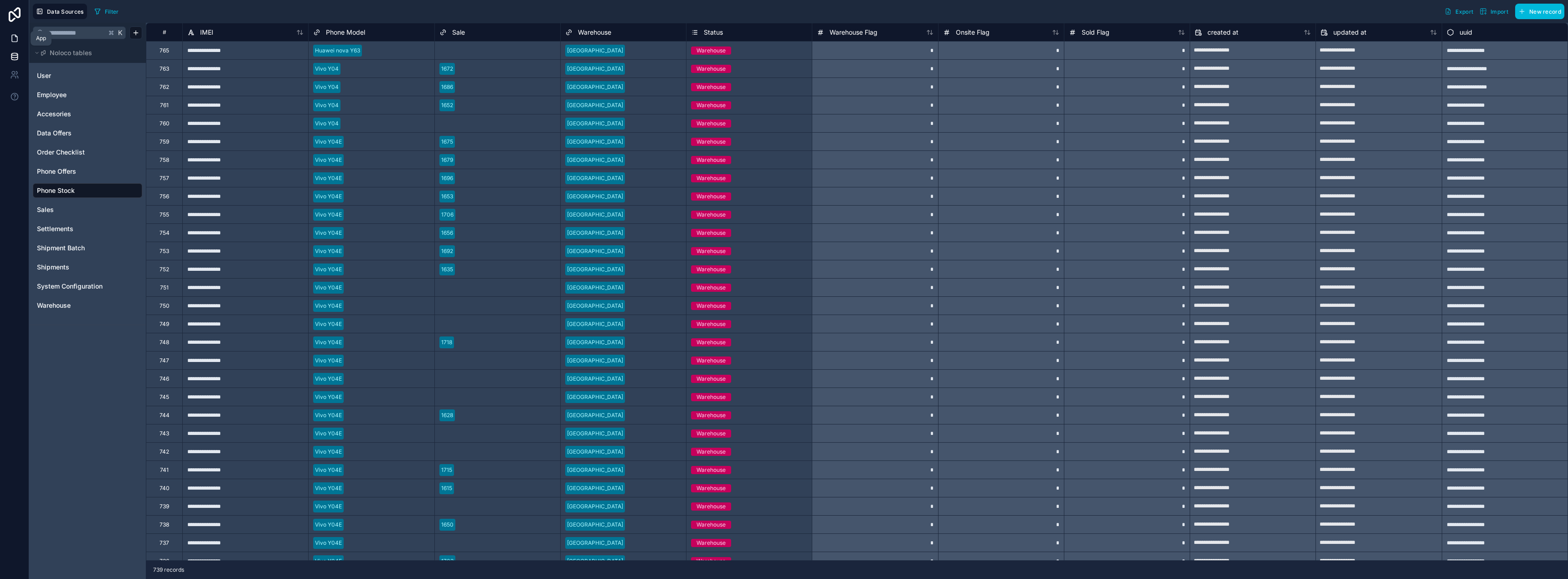
click at [16, 33] on icon at bounding box center [15, 38] width 9 height 9
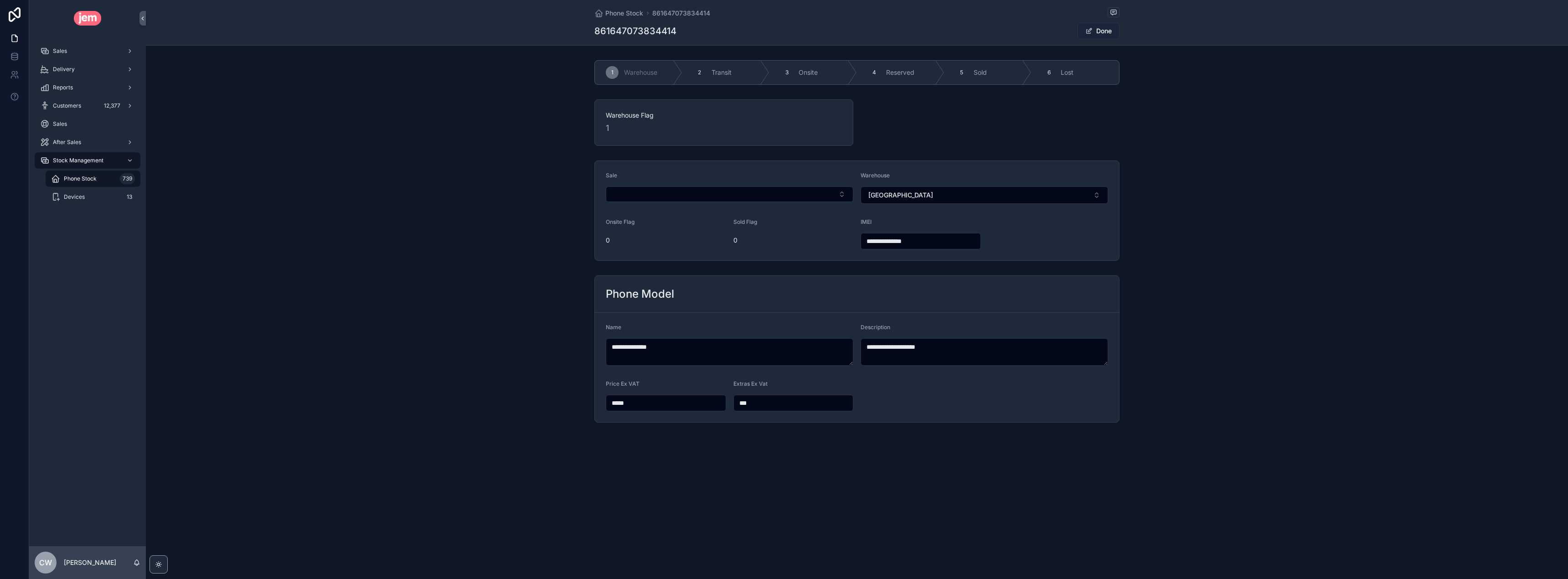
click at [1087, 32] on span "scrollable content" at bounding box center [1089, 31] width 7 height 7
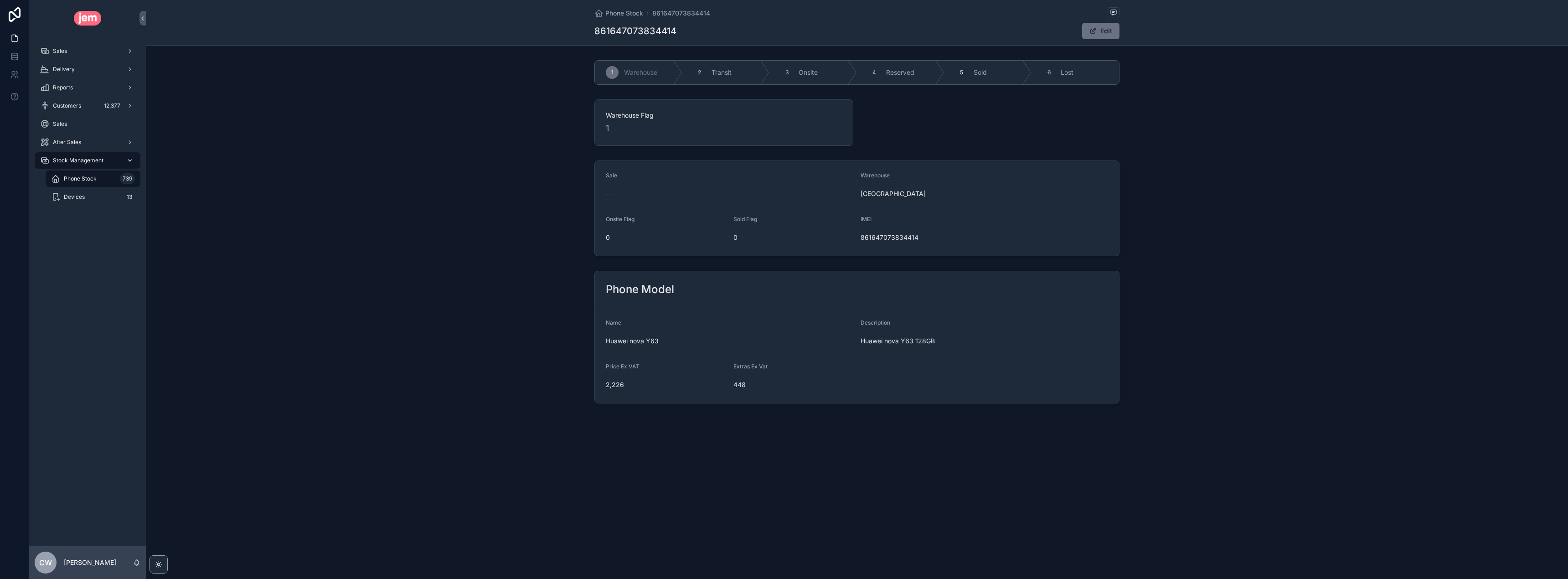
click at [65, 161] on span "Stock Management" at bounding box center [78, 161] width 51 height 7
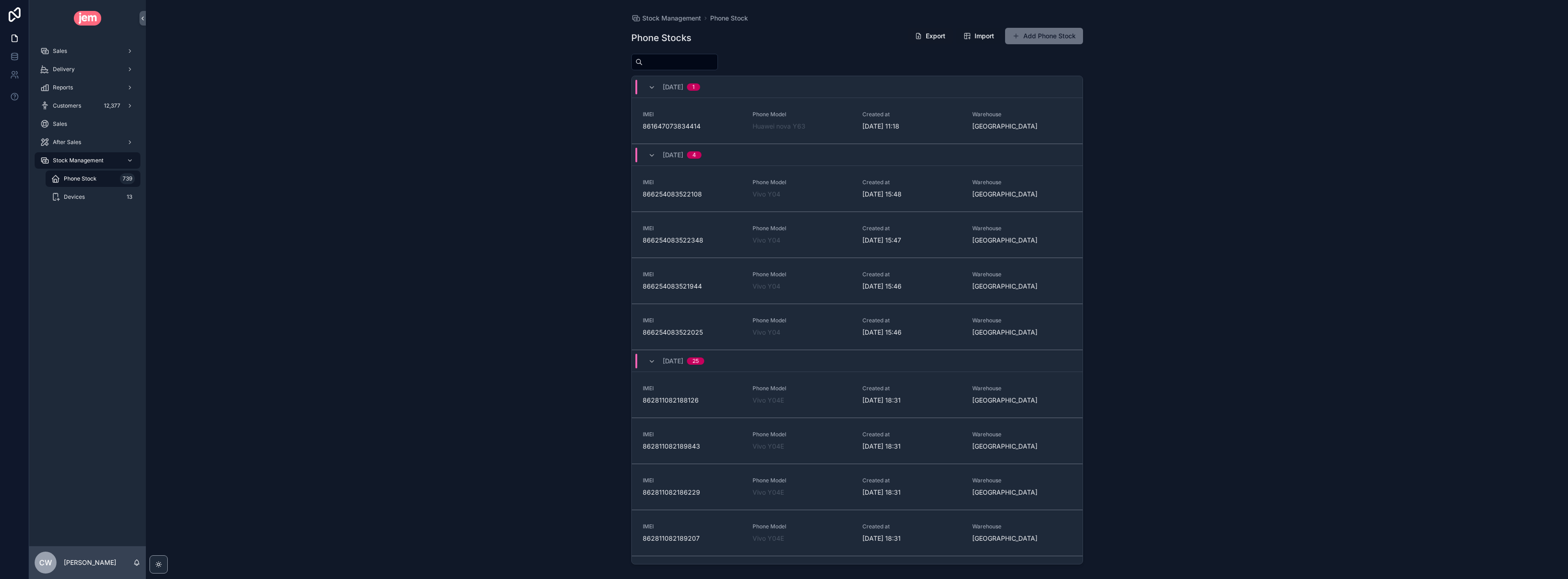
click at [971, 40] on span "Import" at bounding box center [978, 36] width 31 height 9
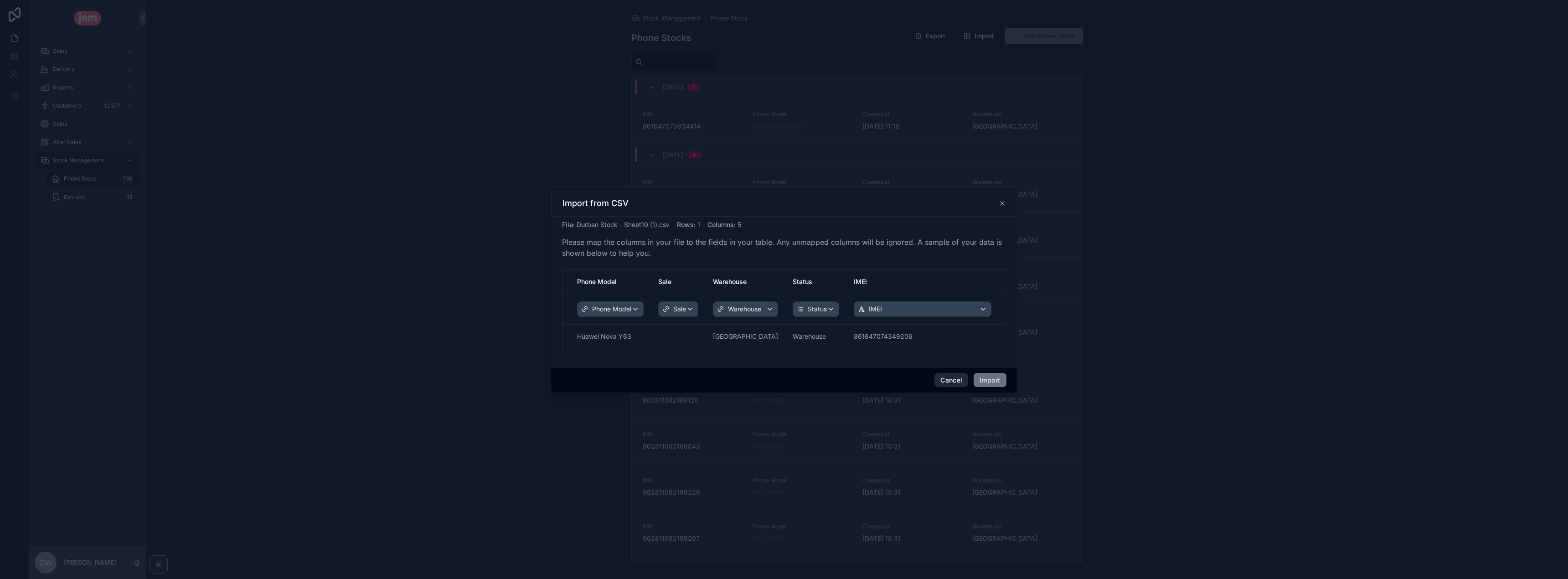
click at [951, 376] on button "Cancel" at bounding box center [950, 380] width 33 height 15
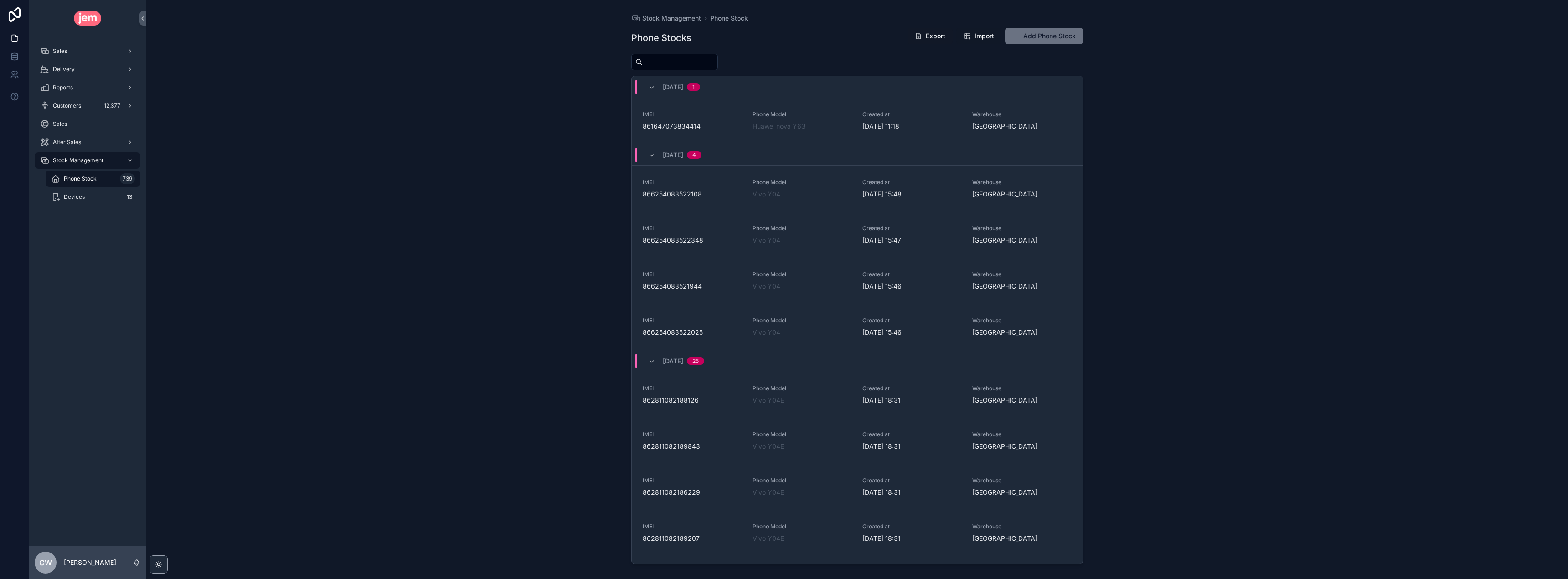
click at [965, 37] on span "Import" at bounding box center [978, 36] width 31 height 9
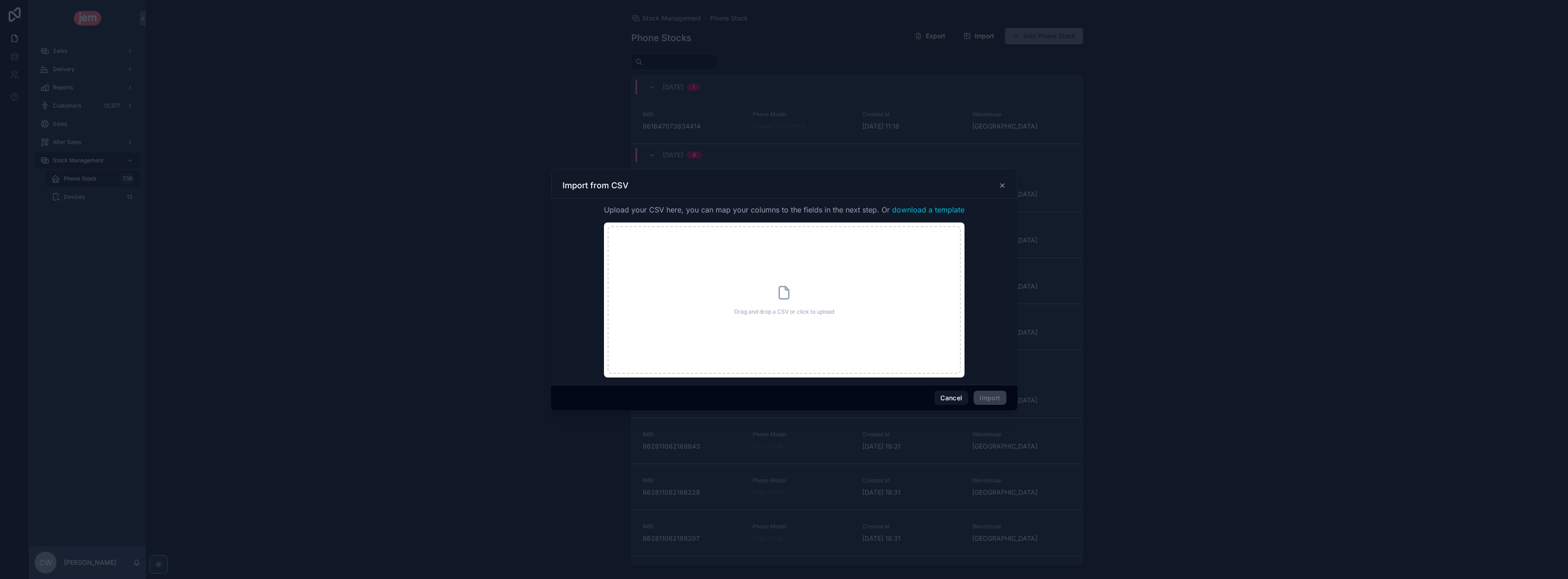
click at [918, 210] on span "download a template" at bounding box center [928, 210] width 72 height 11
click at [998, 185] on icon "scrollable content" at bounding box center [1002, 186] width 7 height 7
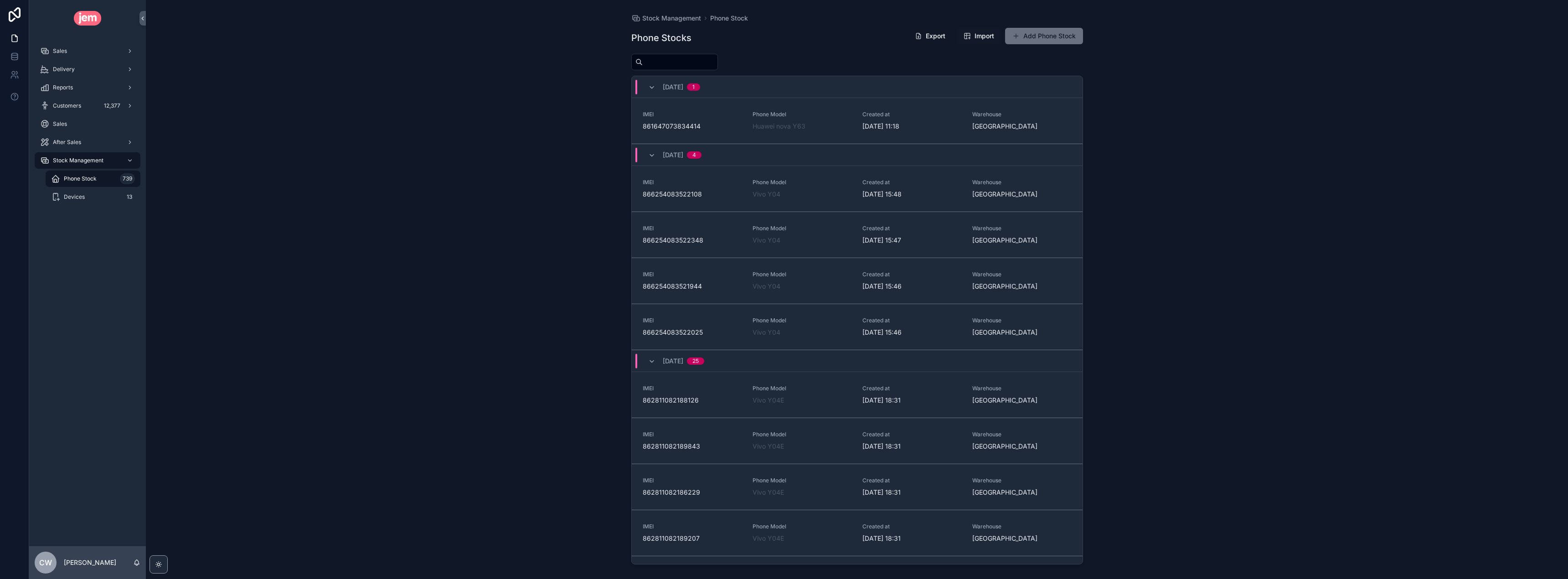
click at [932, 39] on button "Export" at bounding box center [929, 36] width 45 height 17
click at [962, 51] on div "Phone Stocks Export Import Add Phone Stock 08/10/2025 1 IMEI 861647073834414 Ph…" at bounding box center [857, 295] width 451 height 546
click at [977, 37] on span "Import" at bounding box center [984, 36] width 19 height 9
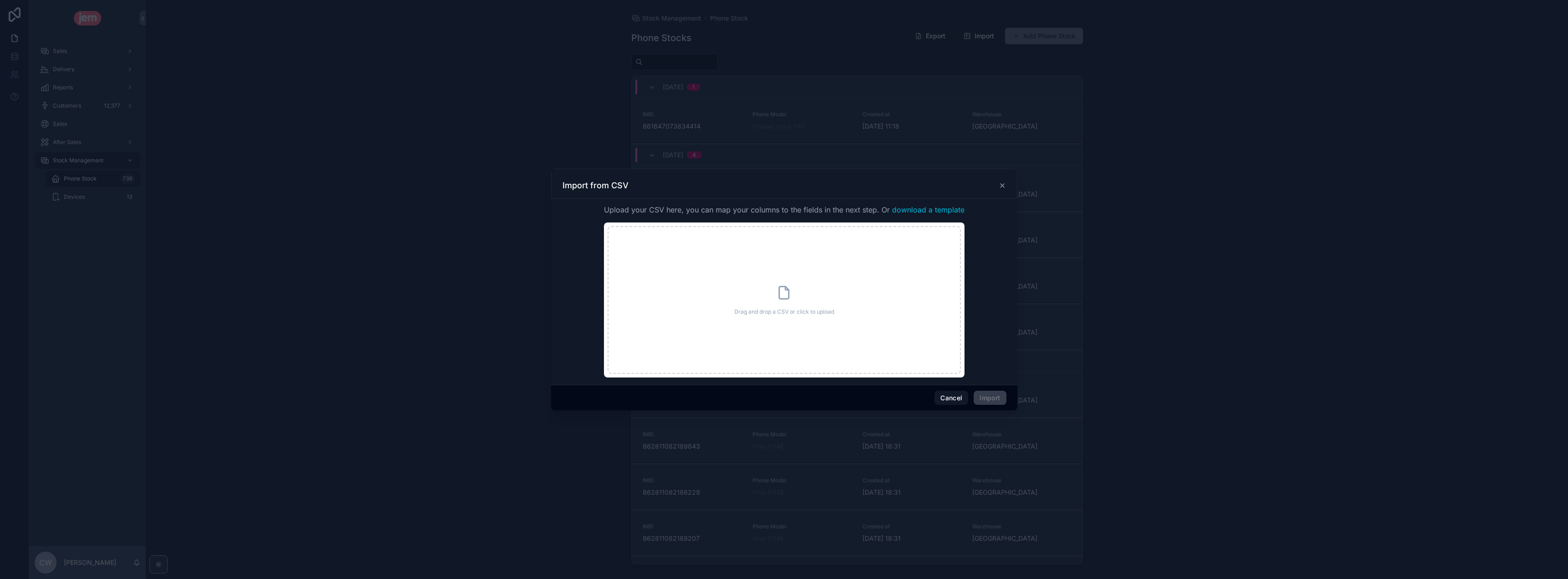
click at [924, 207] on span "download a template" at bounding box center [928, 210] width 72 height 11
click at [1003, 186] on icon "scrollable content" at bounding box center [1002, 186] width 7 height 7
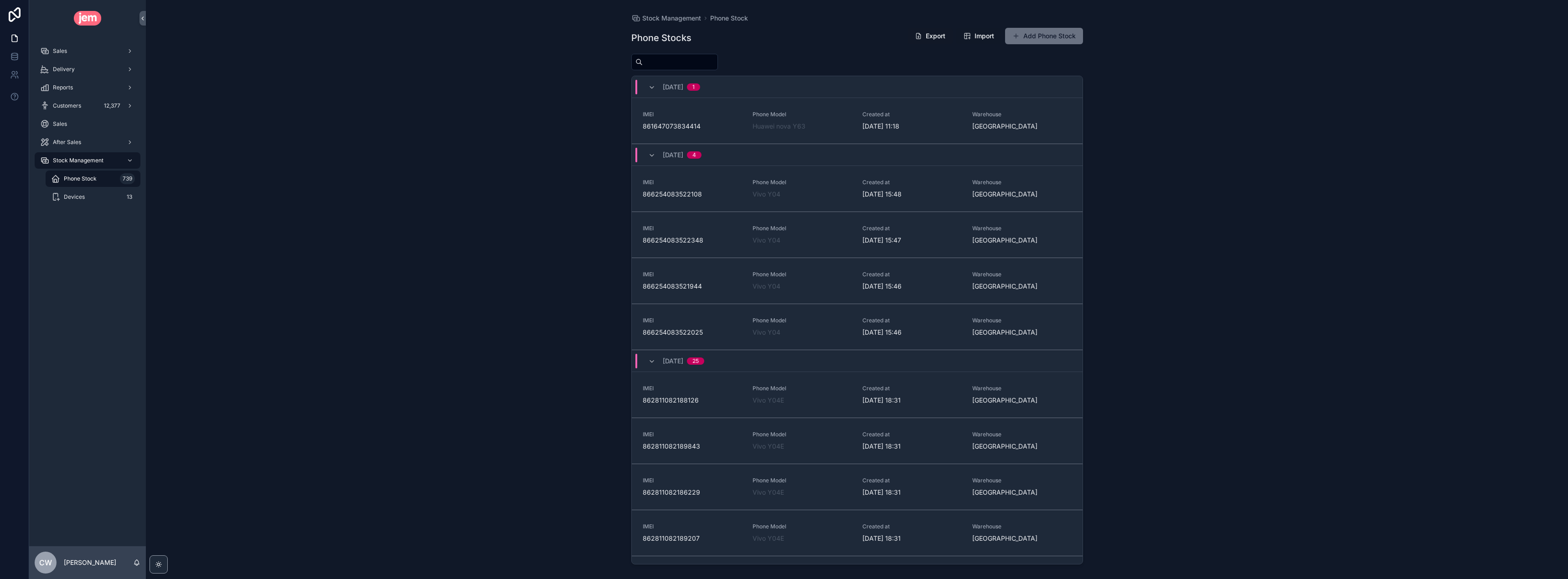
click at [970, 34] on span "Import" at bounding box center [978, 36] width 31 height 9
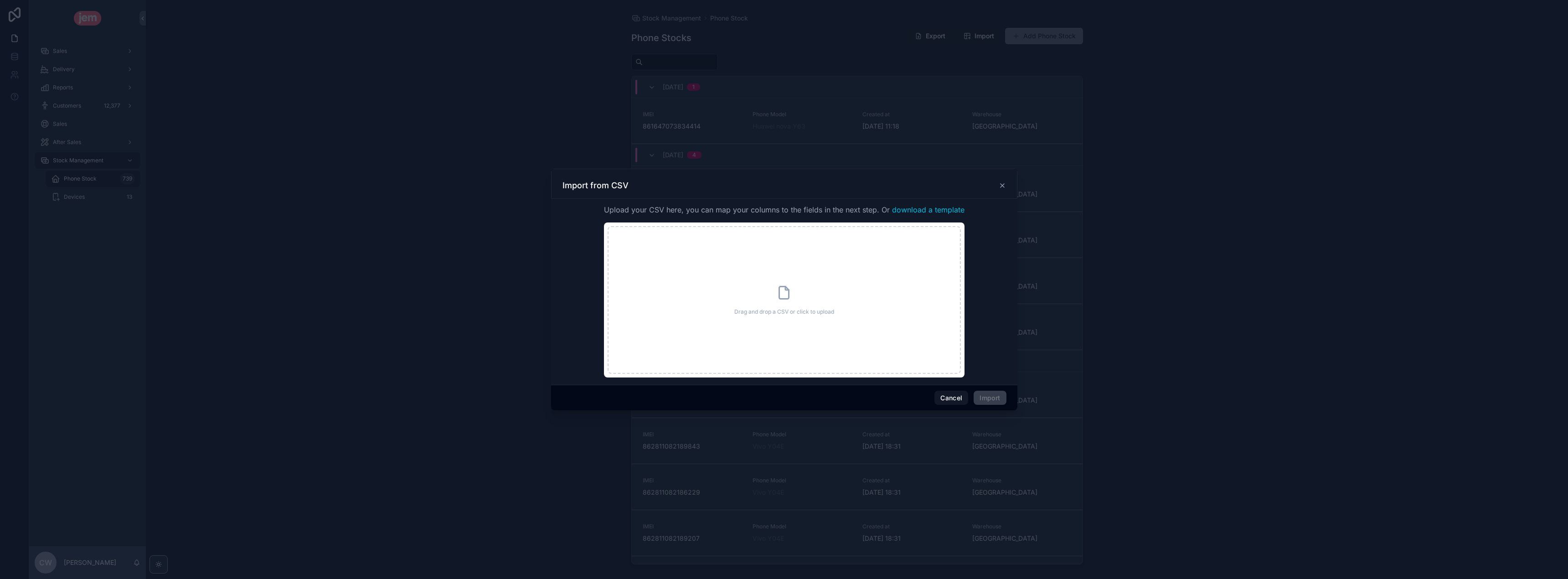
click at [998, 187] on icon "scrollable content" at bounding box center [1002, 186] width 7 height 7
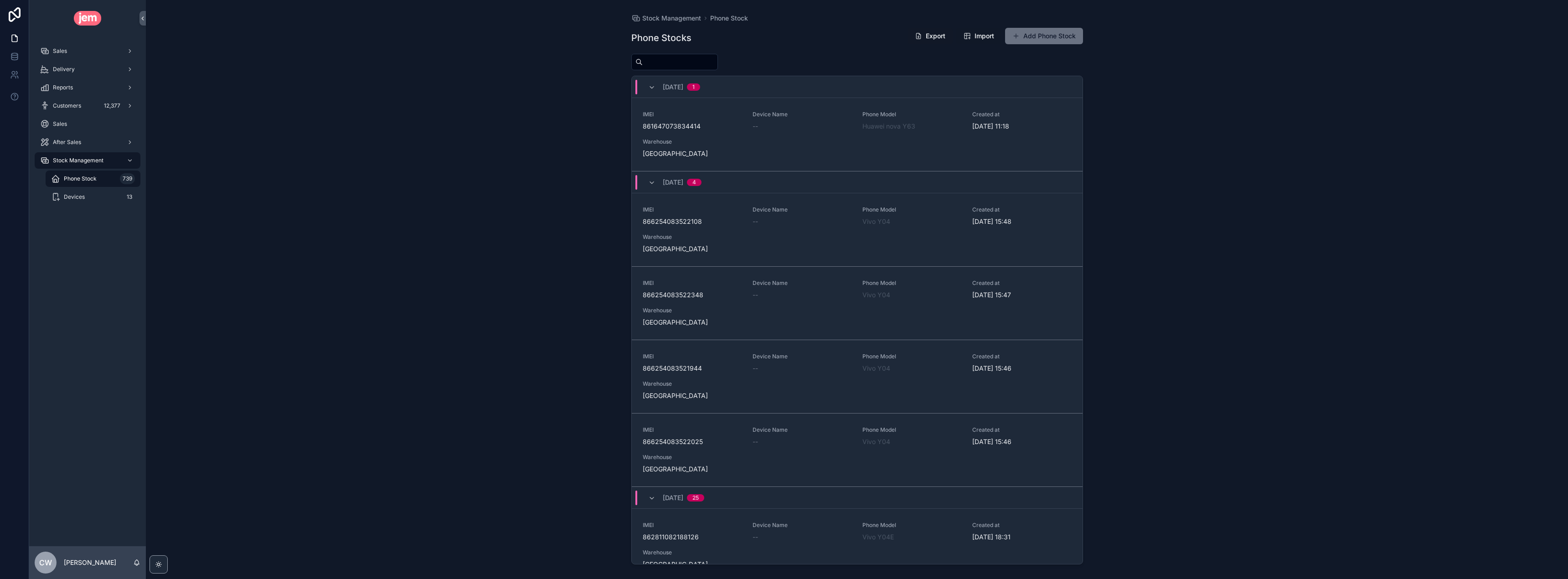
click at [977, 36] on span "Import" at bounding box center [984, 36] width 19 height 9
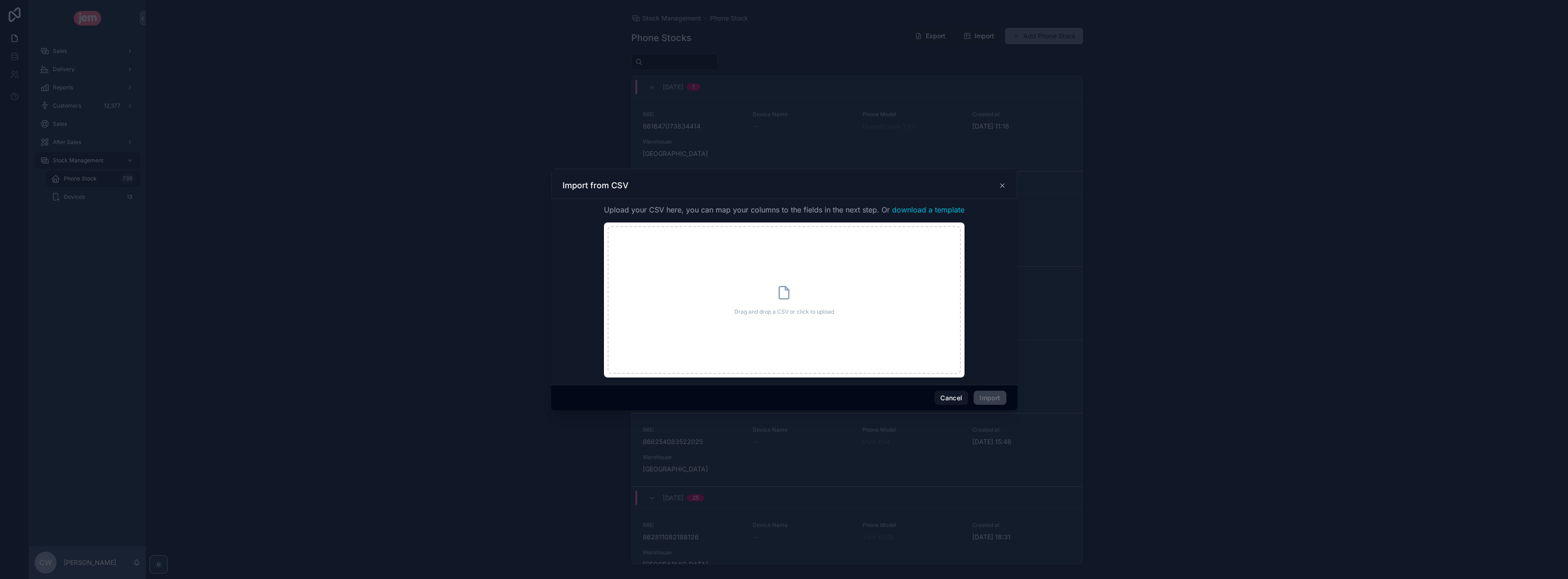
click at [913, 212] on span "download a template" at bounding box center [928, 210] width 72 height 11
click at [1003, 187] on icon "scrollable content" at bounding box center [1002, 186] width 7 height 7
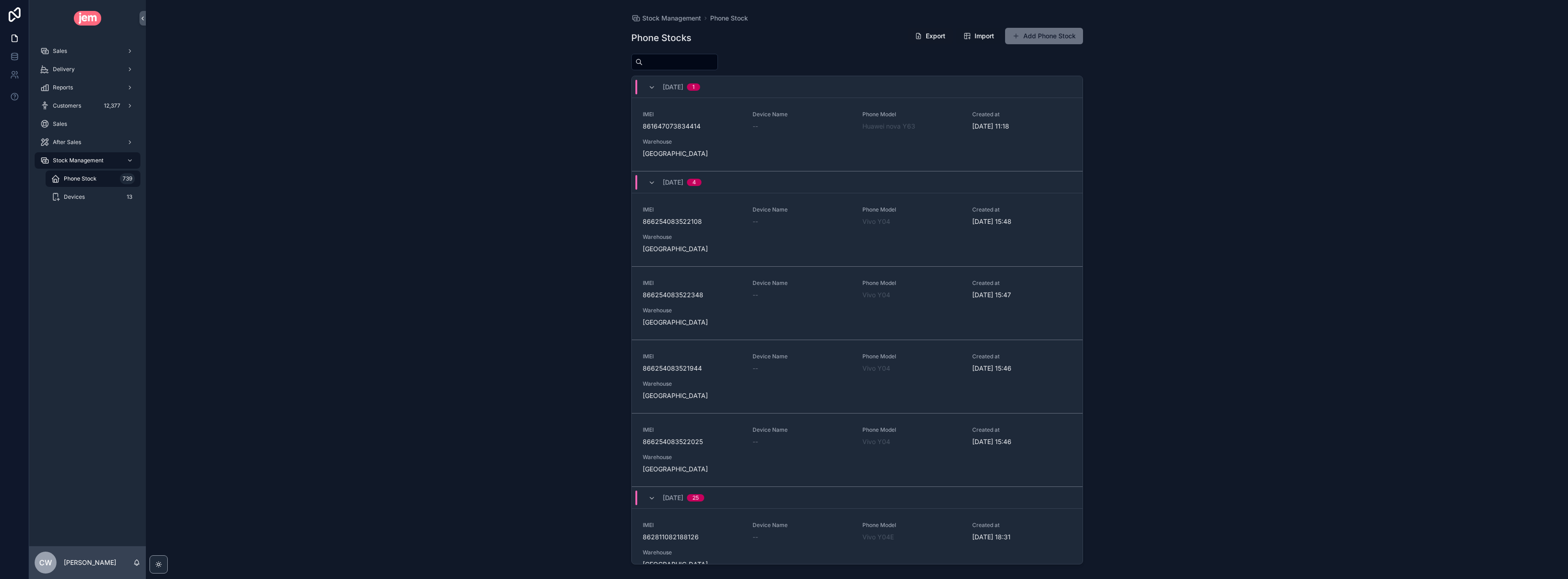
click at [974, 36] on span "Import" at bounding box center [984, 36] width 19 height 9
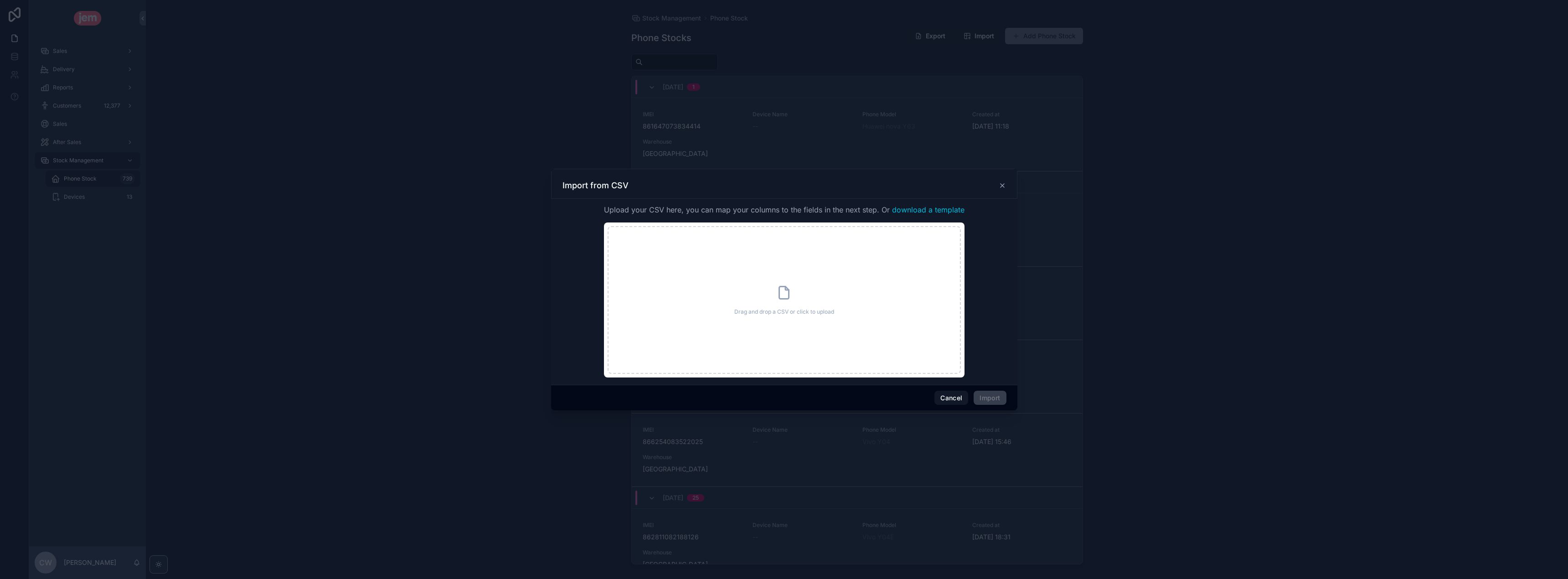
click at [911, 206] on span "download a template" at bounding box center [928, 210] width 72 height 11
click at [1004, 188] on icon "scrollable content" at bounding box center [1002, 186] width 7 height 7
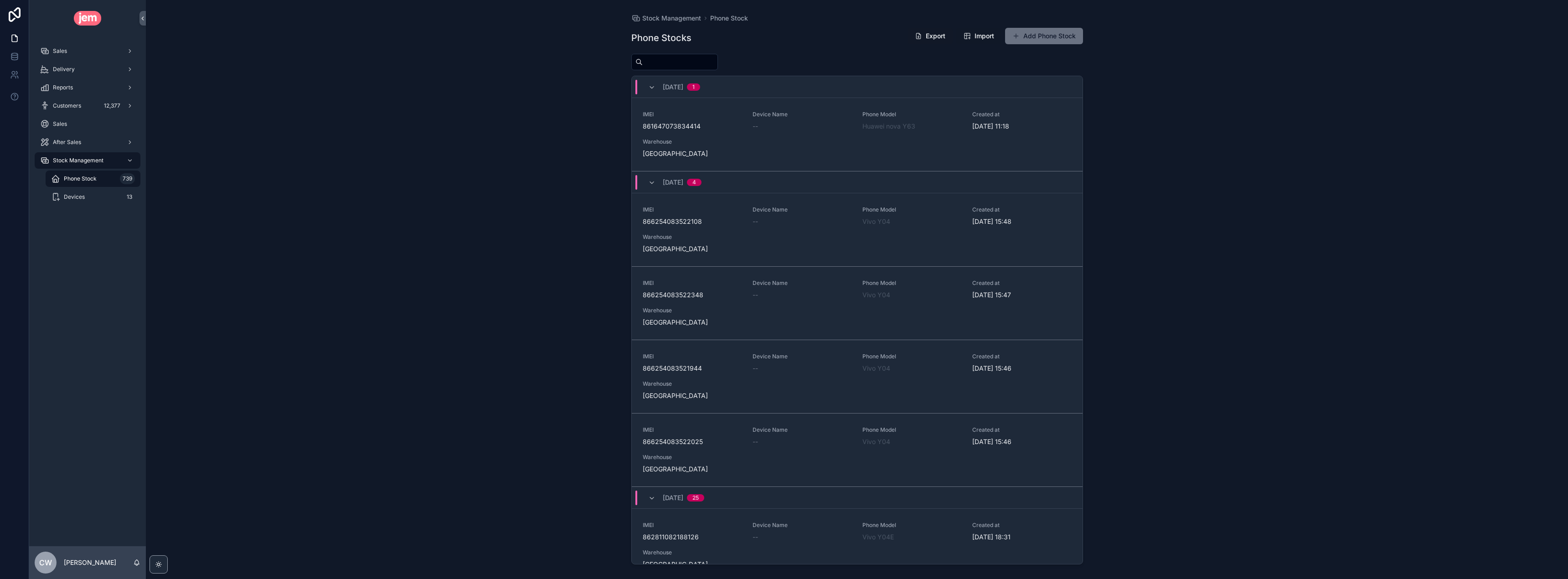
click at [973, 41] on button "Import" at bounding box center [978, 36] width 45 height 17
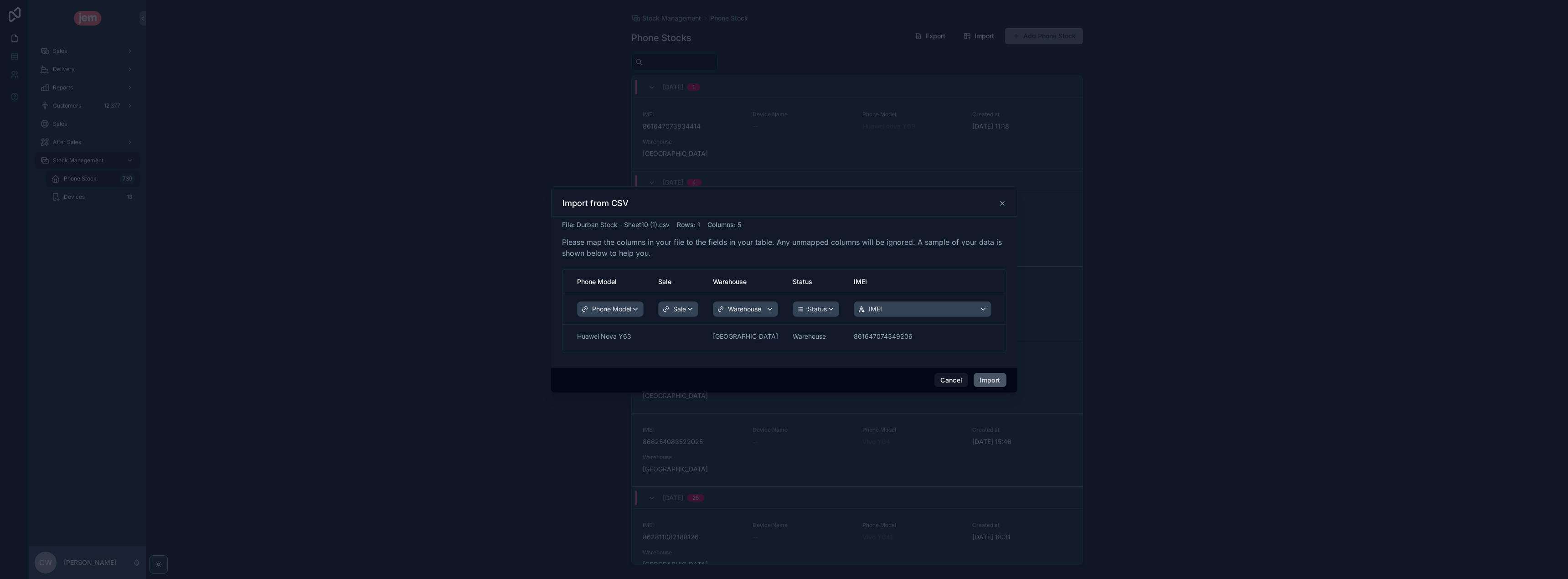
click at [990, 378] on button "Import" at bounding box center [989, 380] width 32 height 15
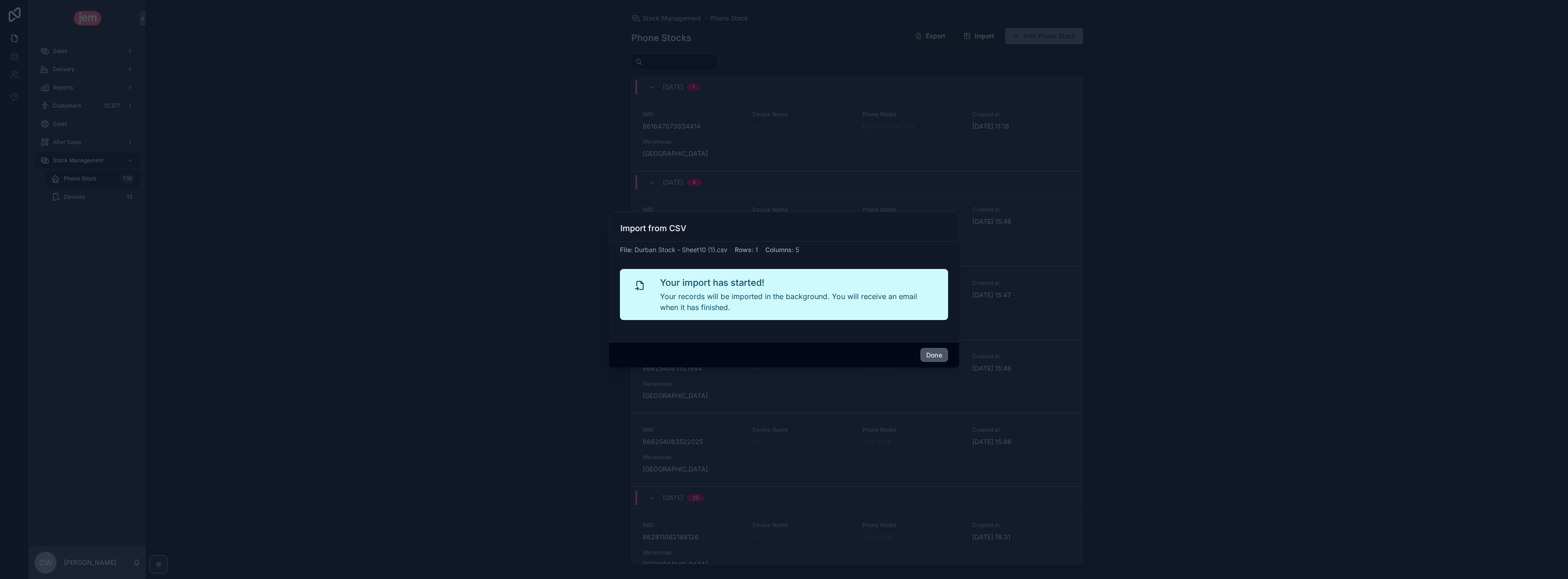
click at [928, 356] on button "Done" at bounding box center [934, 355] width 28 height 15
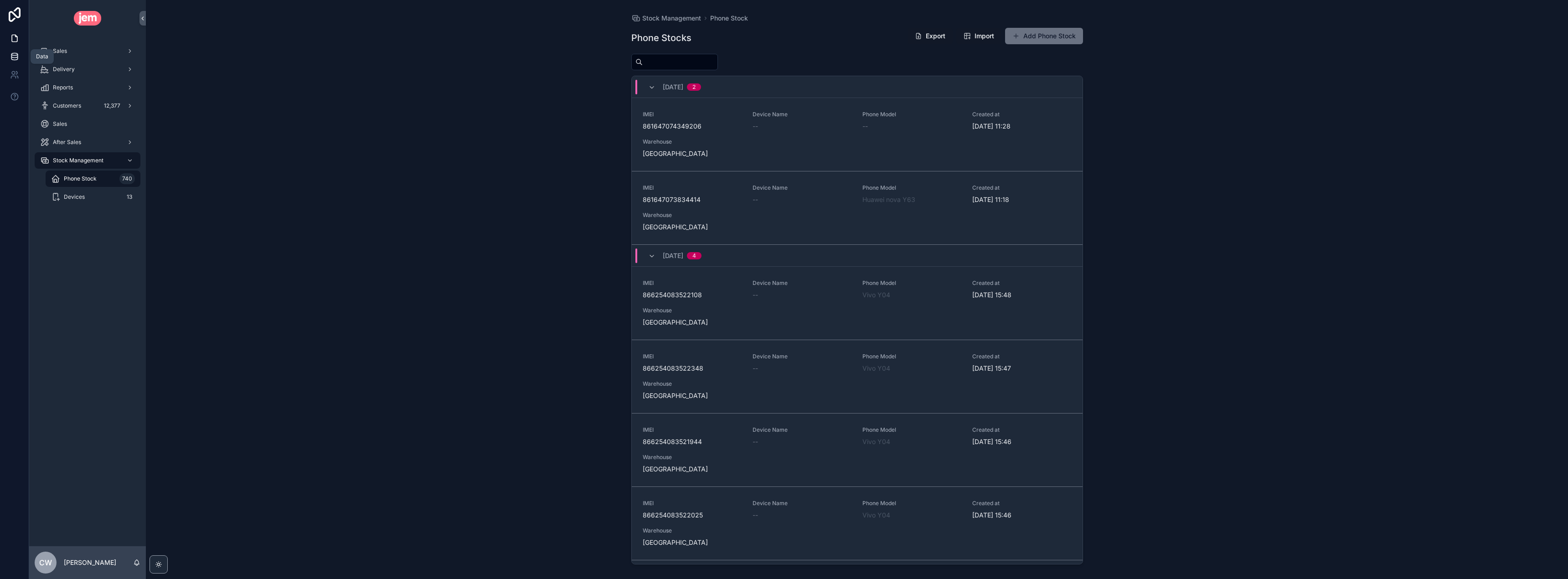
click at [18, 57] on icon at bounding box center [15, 56] width 9 height 9
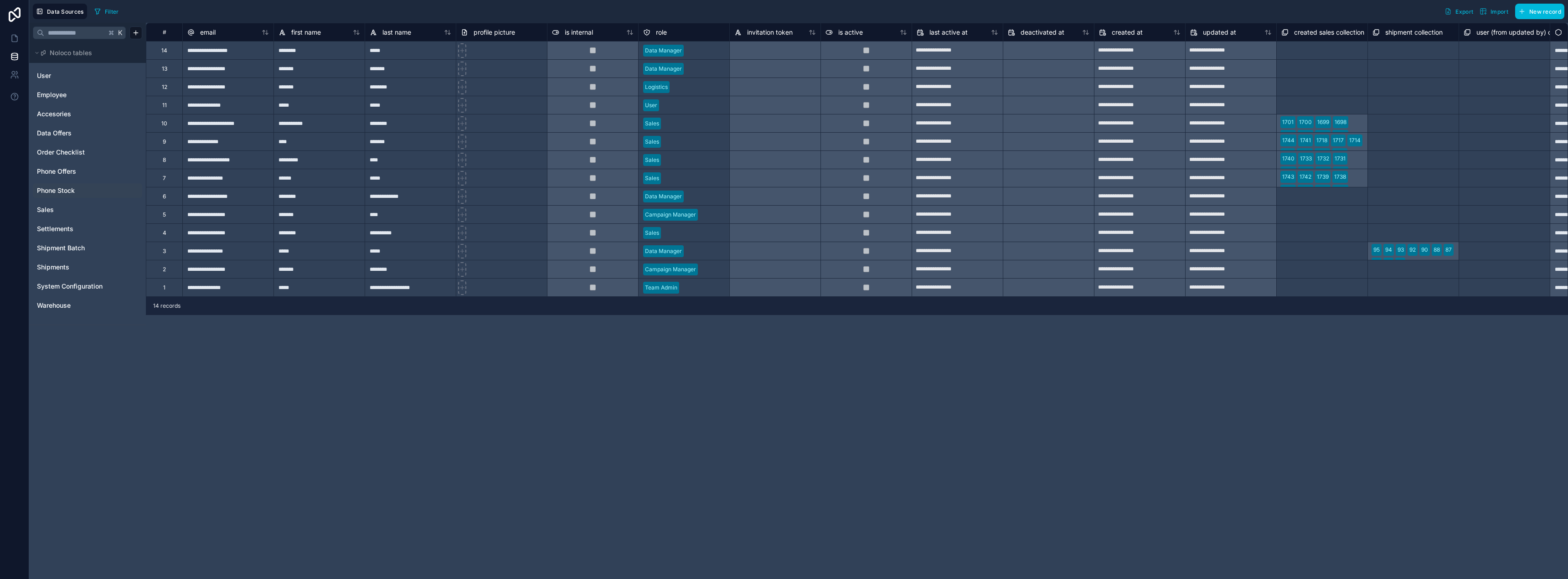
click at [60, 186] on span "Phone Stock" at bounding box center [55, 191] width 38 height 9
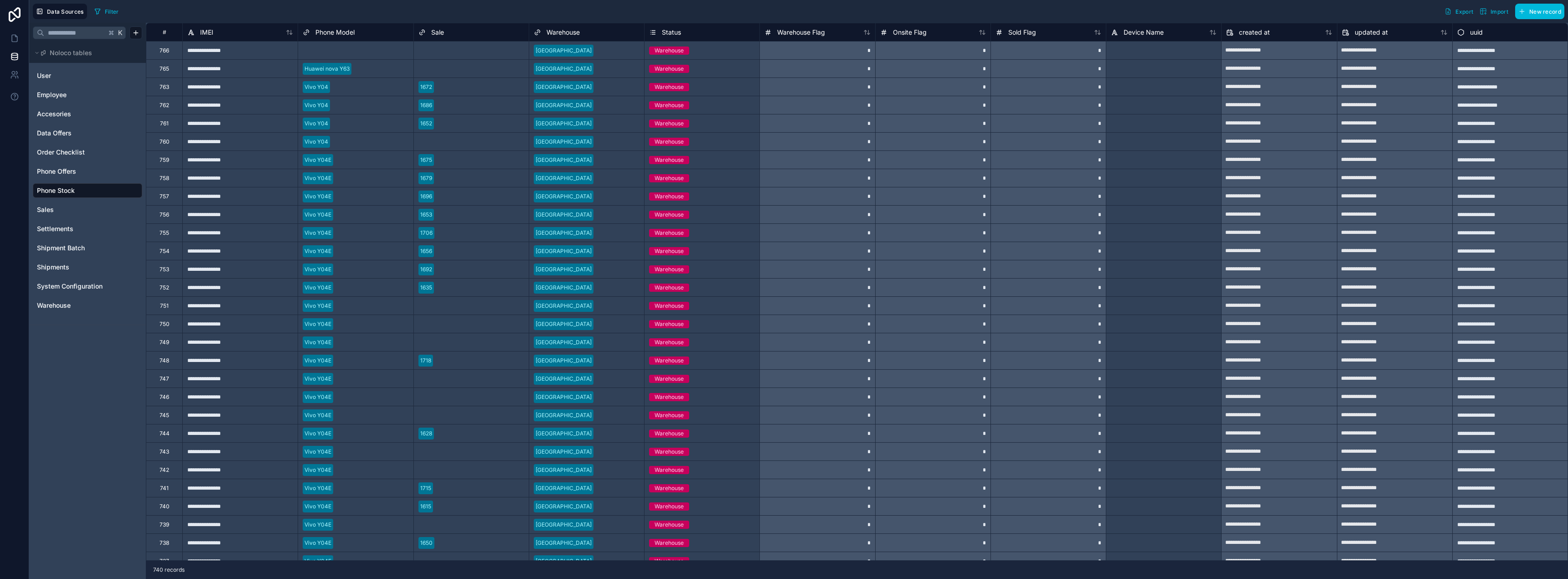
click at [357, 70] on div at bounding box center [382, 68] width 54 height 9
click at [337, 49] on div "Select a Phone Model" at bounding box center [330, 51] width 56 height 7
type input "******"
click at [355, 94] on div "Huawei nova Y63" at bounding box center [355, 92] width 115 height 18
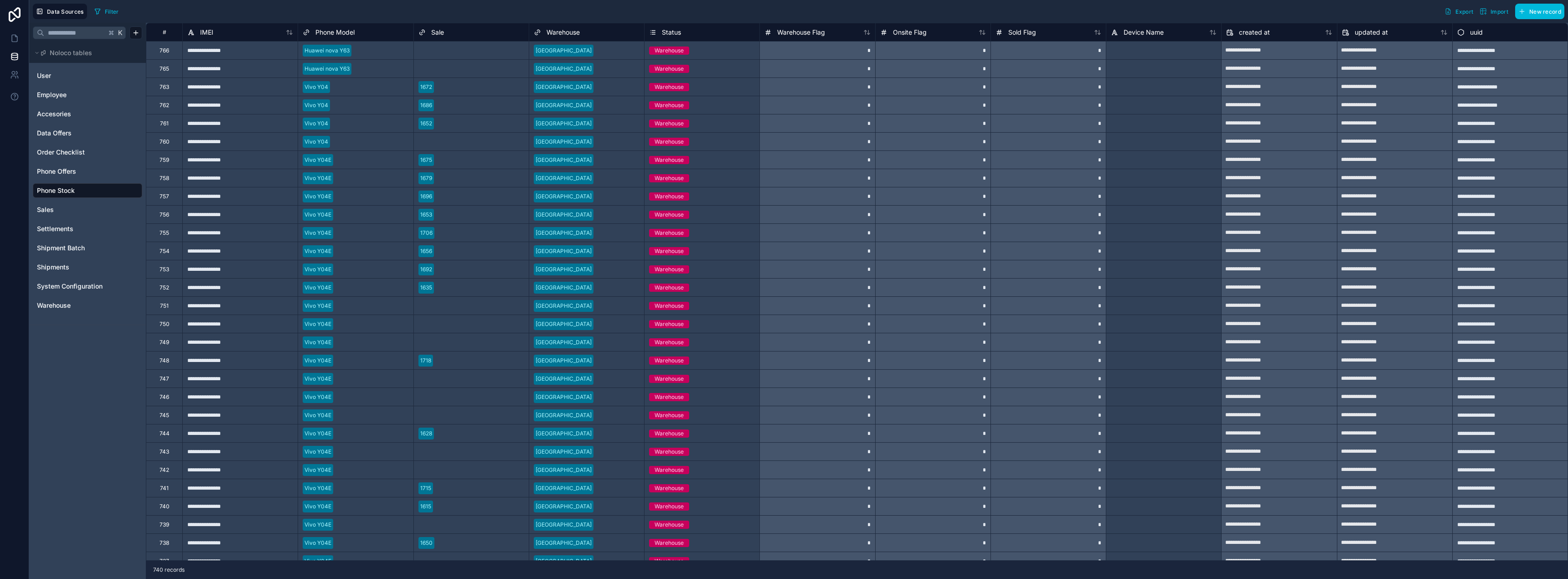
click at [403, 11] on div "Filter Export Import New record" at bounding box center [827, 11] width 1474 height 16
click at [422, 9] on div "Filter Export Import New record" at bounding box center [827, 11] width 1474 height 16
click at [63, 172] on span "Phone Offers" at bounding box center [56, 171] width 39 height 9
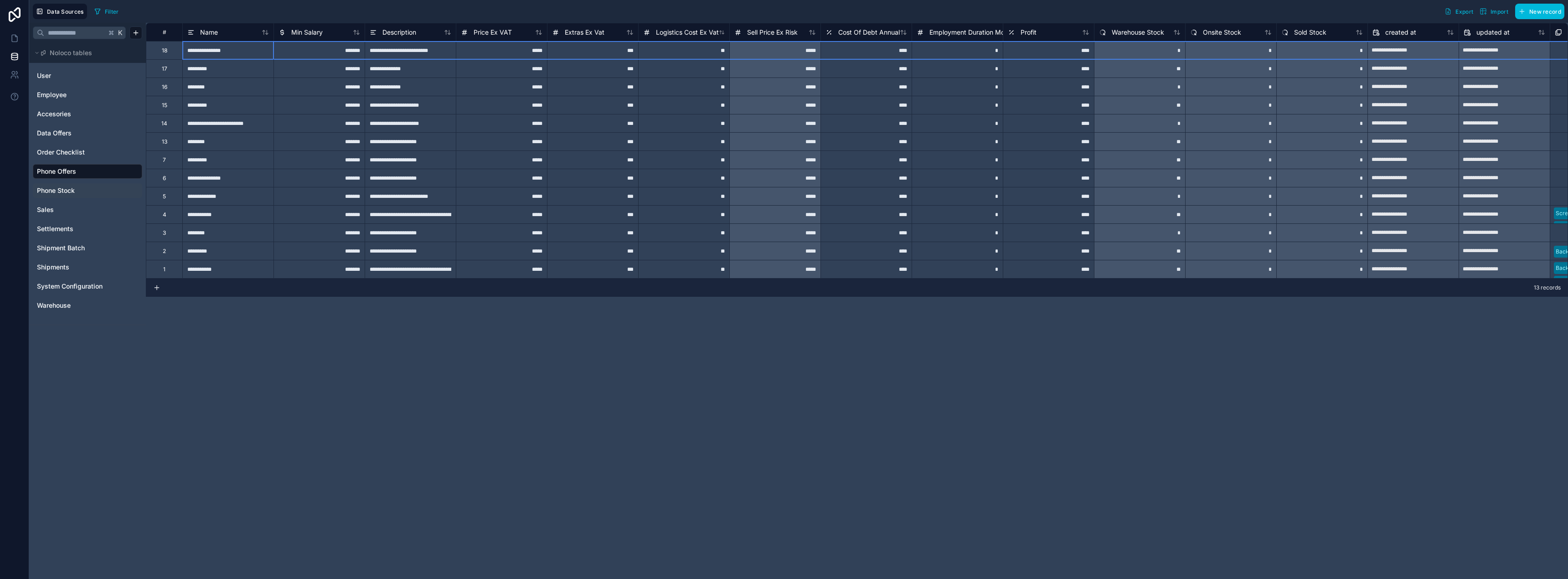
drag, startPoint x: 170, startPoint y: 52, endPoint x: 155, endPoint y: 52, distance: 15.0
click at [155, 52] on div "18" at bounding box center [164, 50] width 36 height 18
click at [262, 358] on div "**********" at bounding box center [857, 301] width 1422 height 556
drag, startPoint x: 162, startPoint y: 51, endPoint x: 172, endPoint y: 51, distance: 10.0
click at [172, 51] on div "18" at bounding box center [164, 50] width 36 height 18
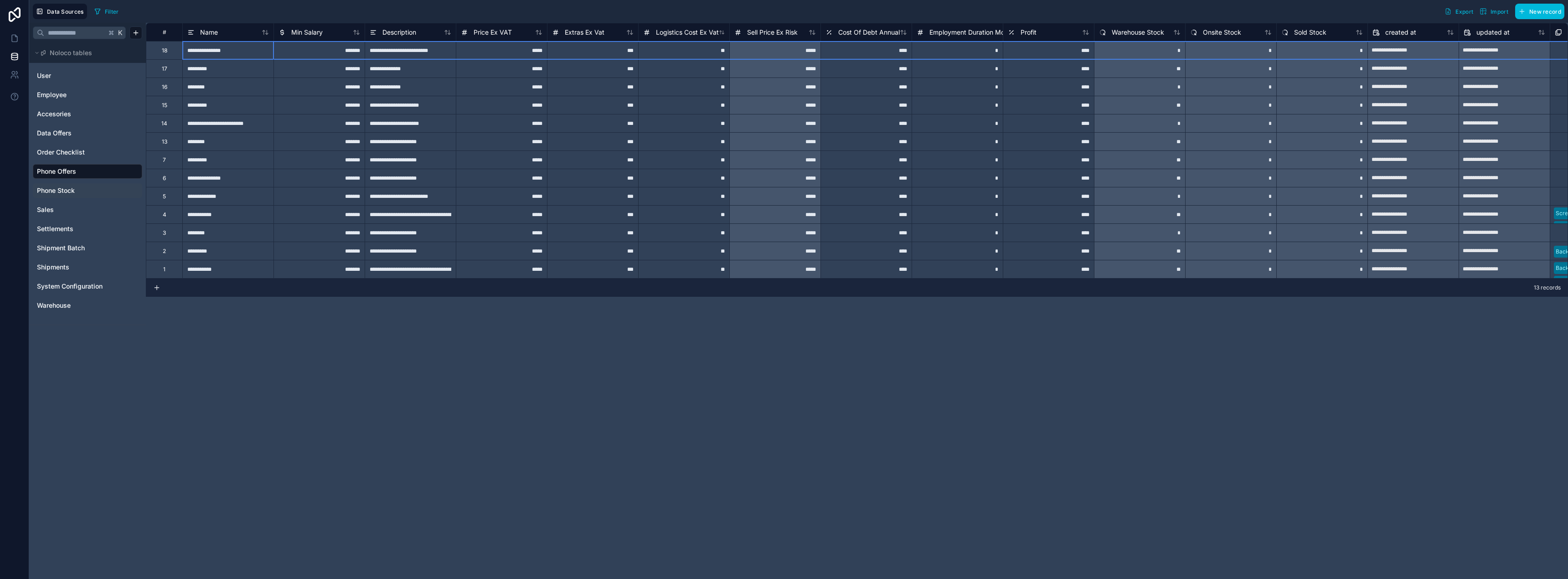
drag, startPoint x: 168, startPoint y: 51, endPoint x: 160, endPoint y: 51, distance: 8.0
click at [160, 51] on div "18" at bounding box center [164, 50] width 36 height 18
click at [14, 33] on icon at bounding box center [15, 38] width 9 height 9
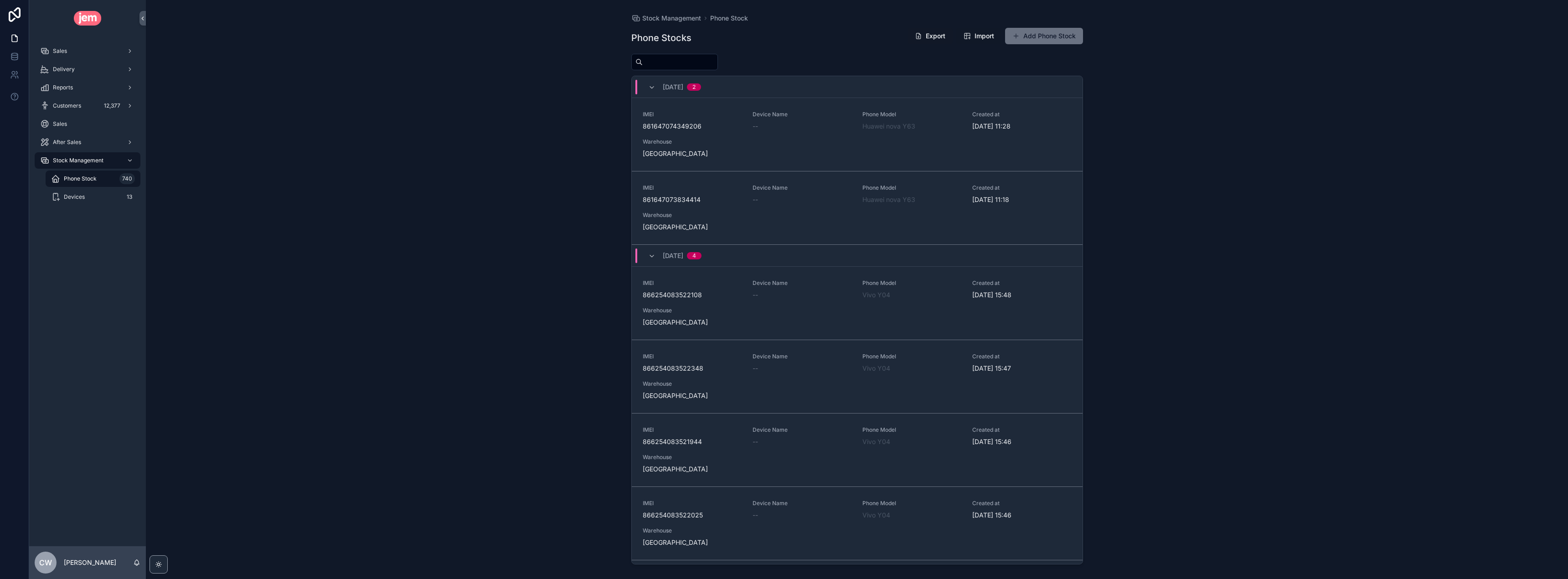
click at [986, 39] on span "Import" at bounding box center [984, 36] width 19 height 9
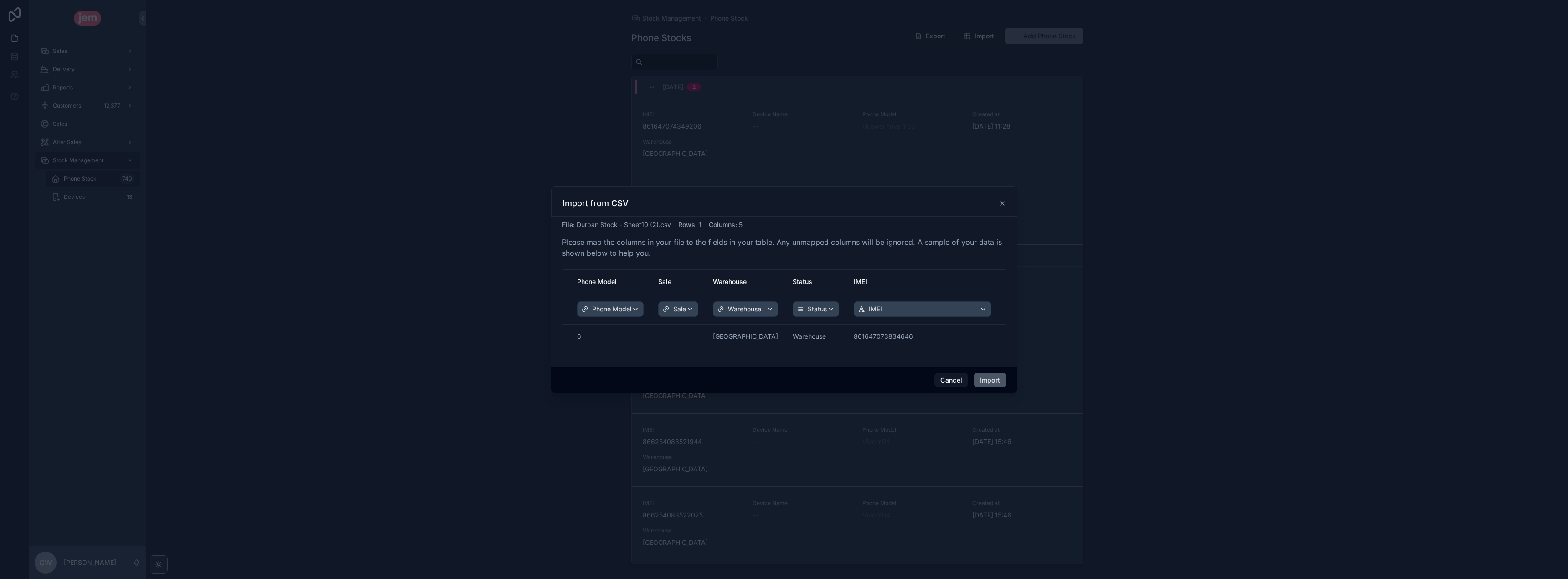
click at [990, 381] on button "Import" at bounding box center [989, 380] width 32 height 15
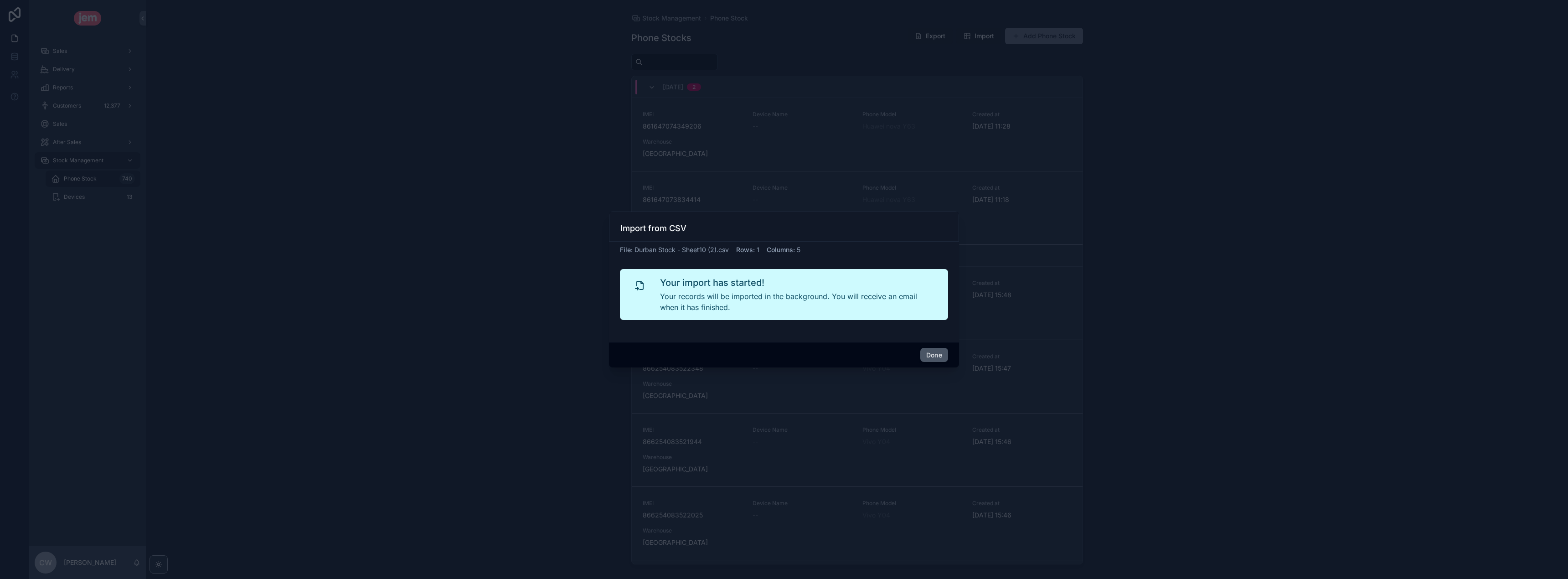
click at [928, 354] on button "Done" at bounding box center [934, 355] width 28 height 15
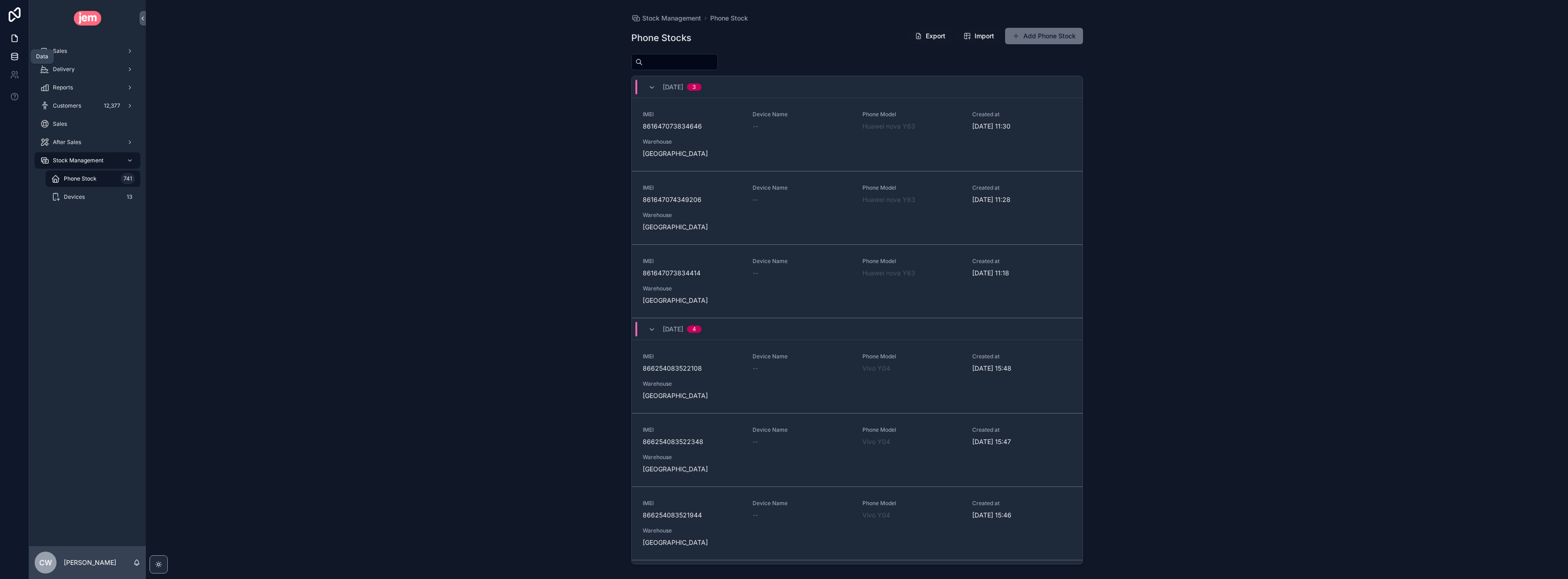
click at [15, 59] on icon at bounding box center [15, 56] width 9 height 9
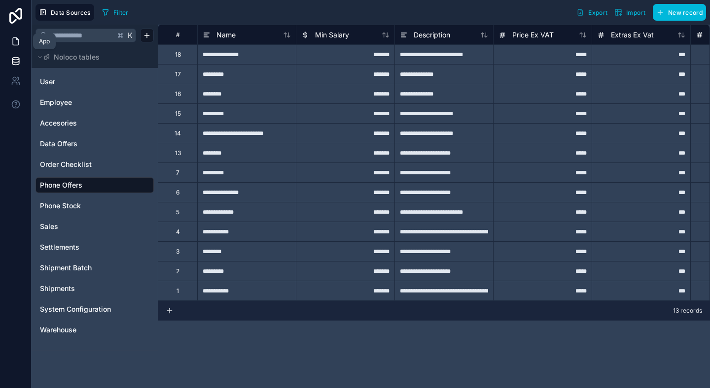
click at [14, 38] on icon at bounding box center [16, 41] width 10 height 10
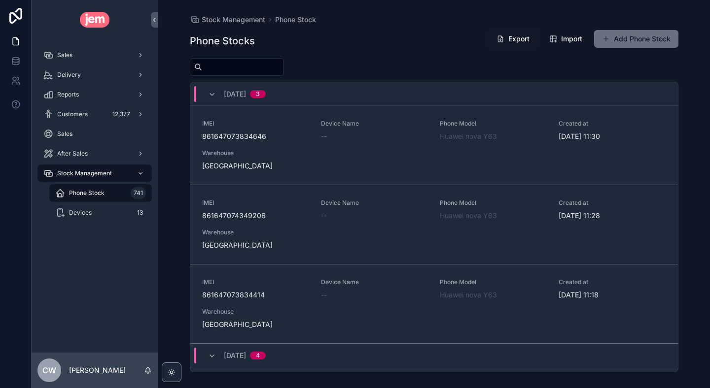
click at [564, 40] on span "Import" at bounding box center [571, 39] width 21 height 10
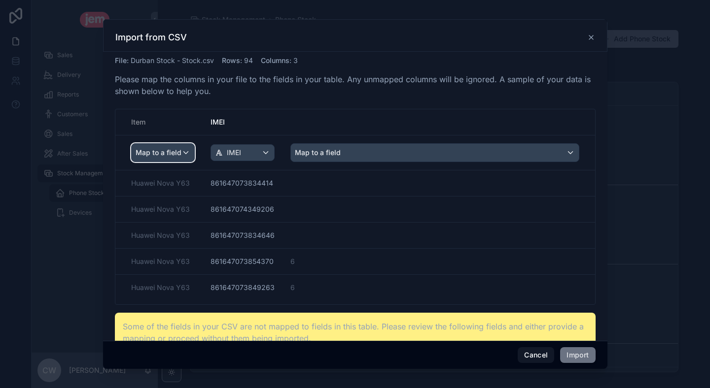
click at [172, 150] on span "Map to a field" at bounding box center [159, 153] width 46 height 18
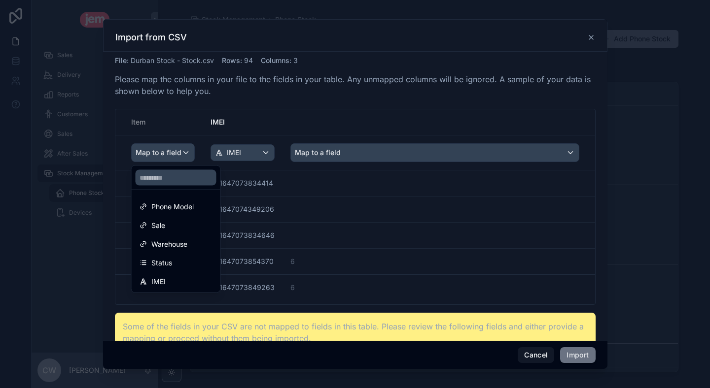
click at [247, 113] on div "scrollable content" at bounding box center [355, 194] width 710 height 388
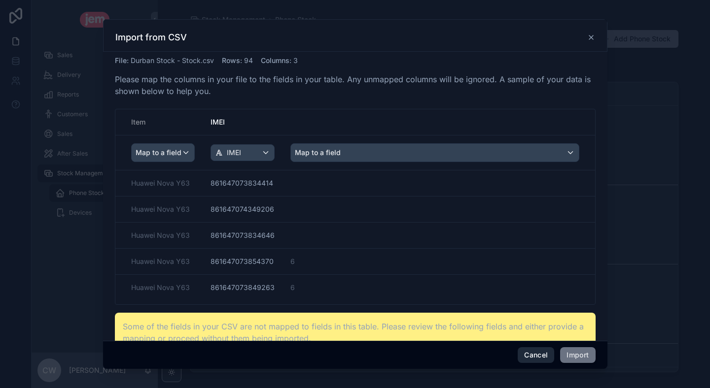
click at [535, 357] on button "Cancel" at bounding box center [536, 355] width 36 height 16
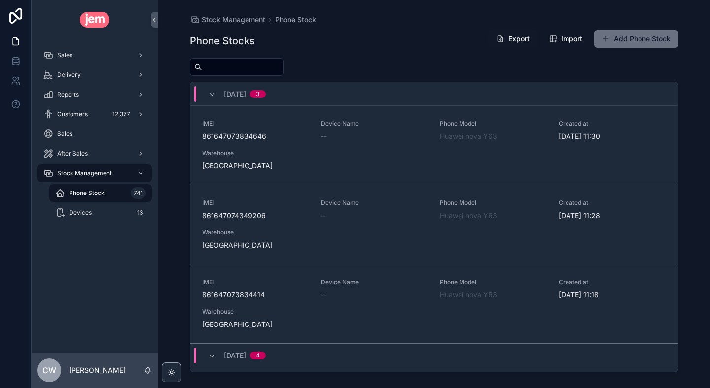
click at [562, 37] on span "Import" at bounding box center [571, 39] width 21 height 10
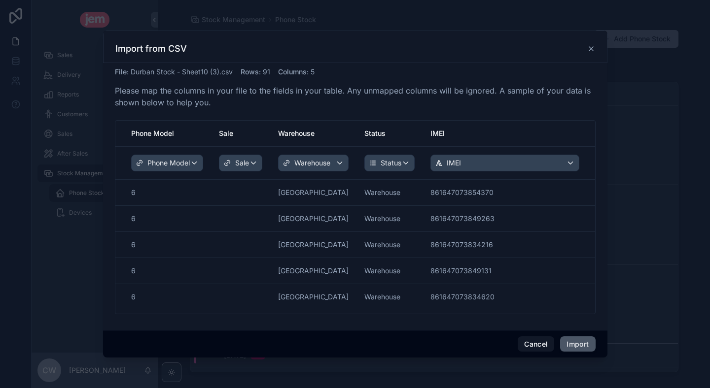
click at [581, 344] on button "Import" at bounding box center [577, 345] width 35 height 16
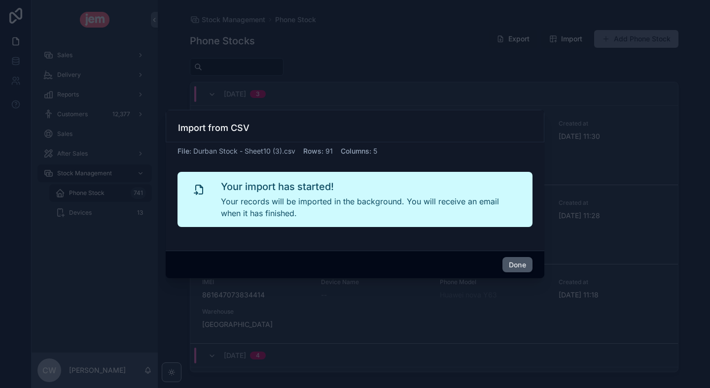
click at [511, 268] on button "Done" at bounding box center [517, 265] width 30 height 16
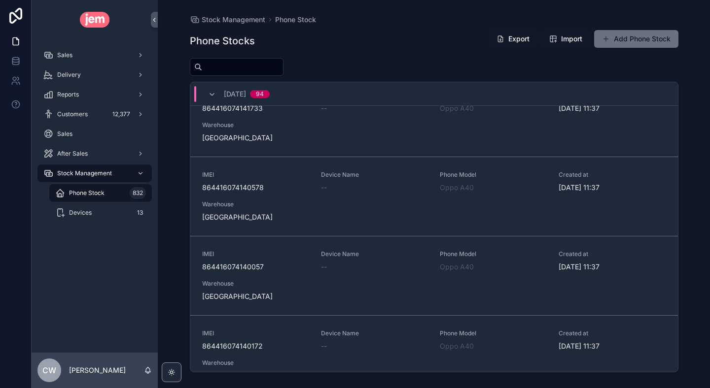
scroll to position [12, 0]
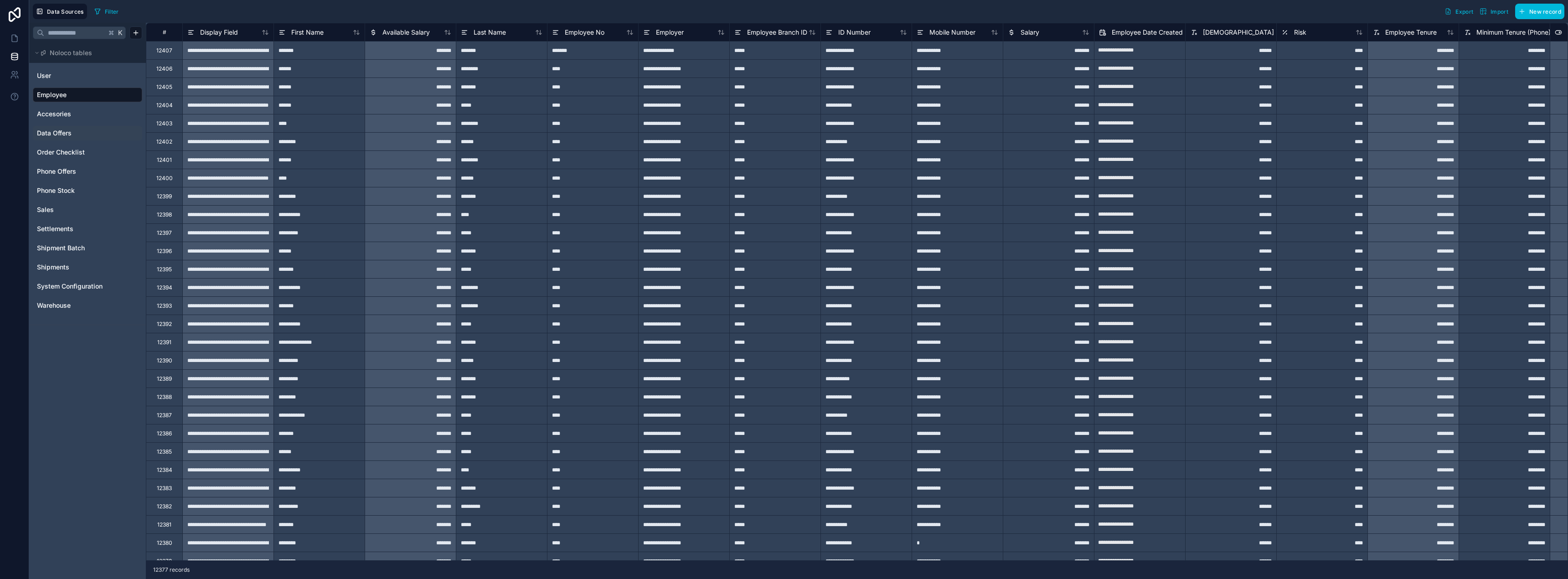
click at [64, 135] on span "Data Offers" at bounding box center [54, 133] width 34 height 9
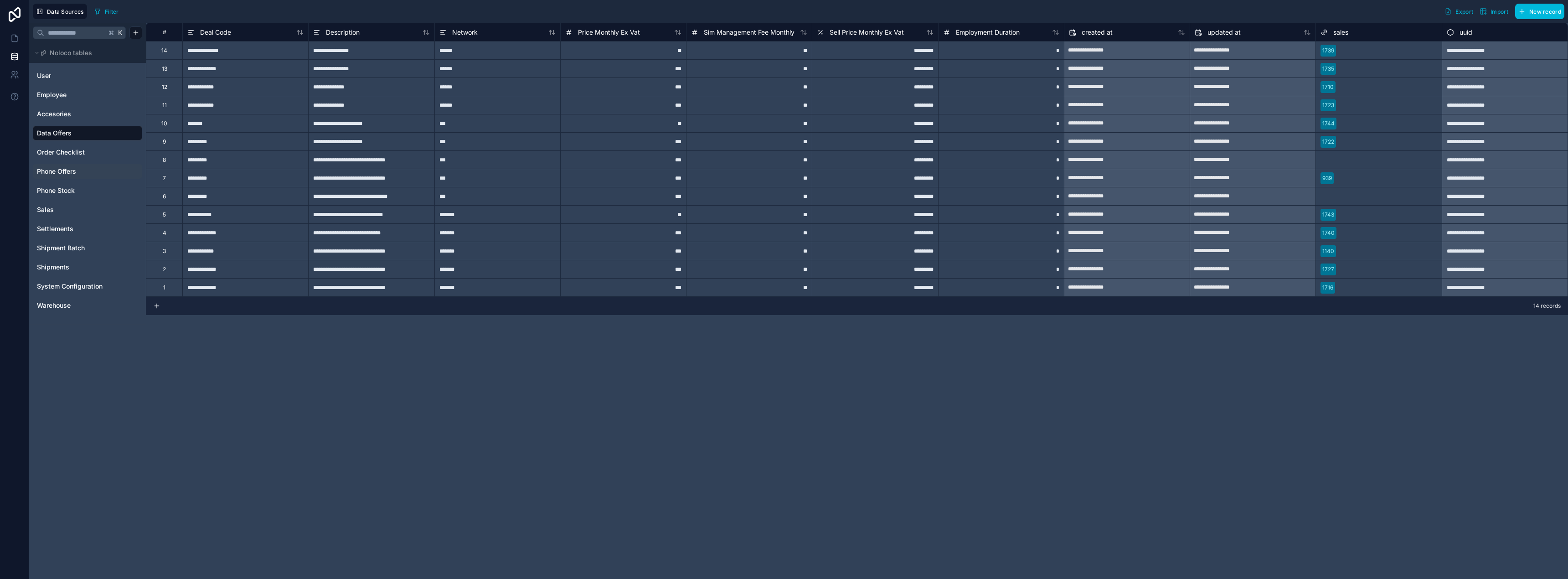
click at [70, 176] on div "Phone Offers" at bounding box center [87, 171] width 109 height 15
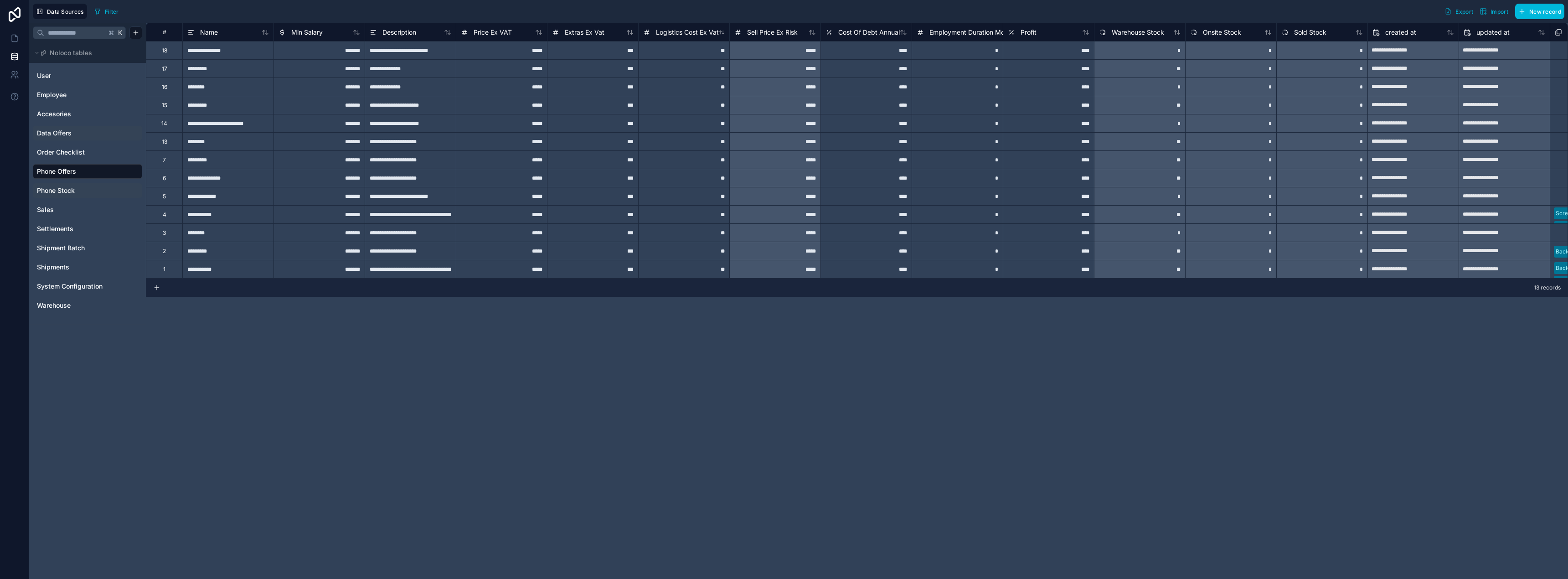
click at [67, 191] on span "Phone Stock" at bounding box center [55, 191] width 38 height 9
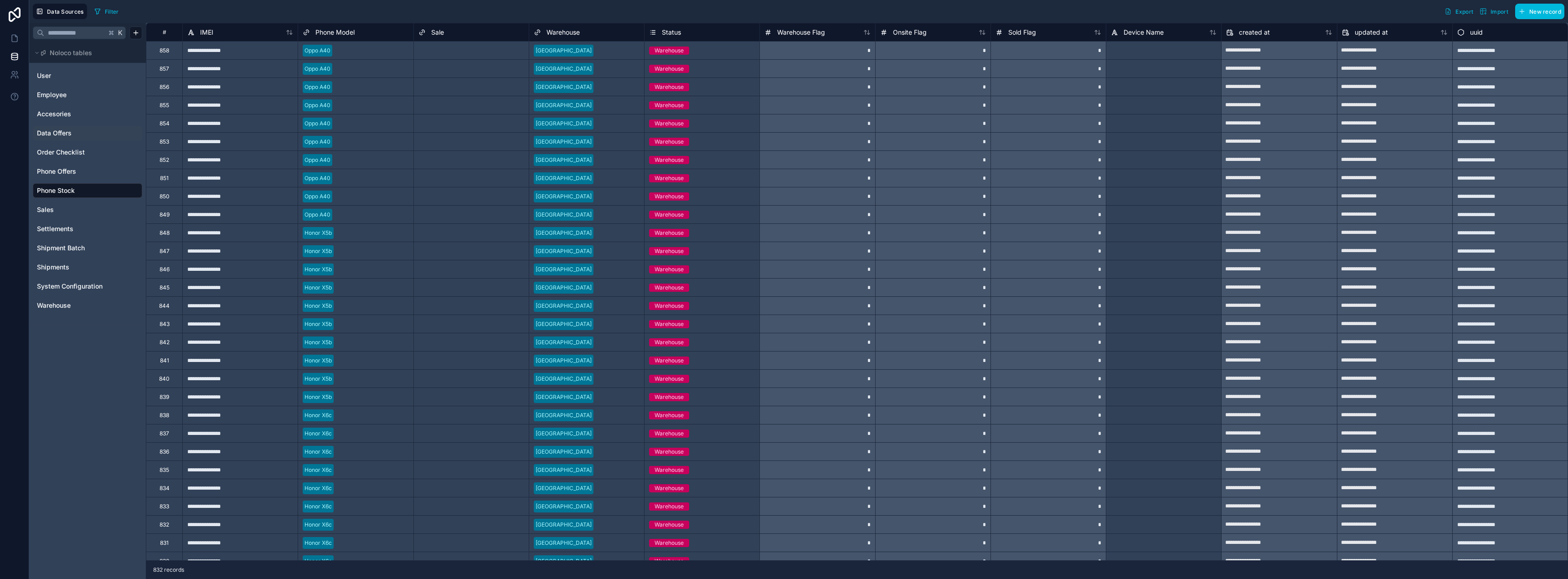
scroll to position [3, 0]
click at [674, 50] on div "Warehouse" at bounding box center [669, 47] width 30 height 8
click at [674, 50] on div "Warehouse" at bounding box center [669, 50] width 30 height 8
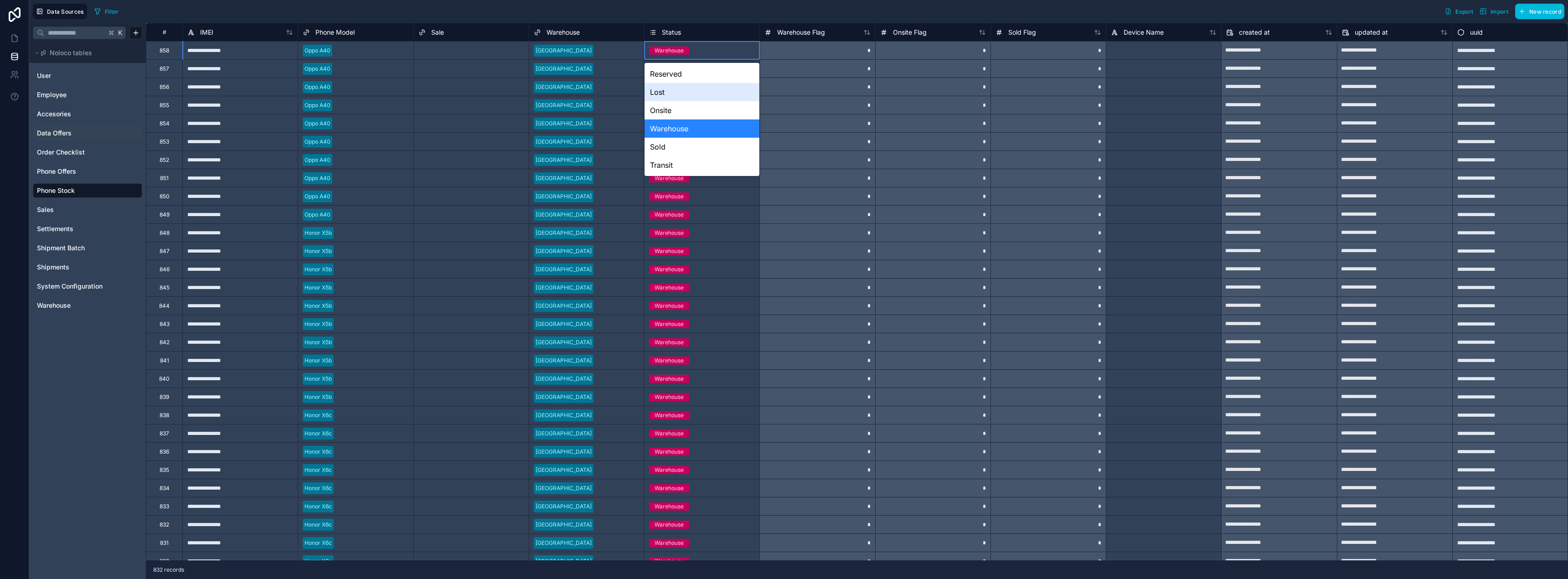
drag, startPoint x: 685, startPoint y: 110, endPoint x: 781, endPoint y: 8, distance: 140.1
click at [781, 8] on body "**********" at bounding box center [784, 290] width 1568 height 579
click at [781, 8] on div "Filter Export Import New record" at bounding box center [827, 11] width 1474 height 16
